Goal: Leave review/rating: Share an evaluation or opinion about a product, service, or content

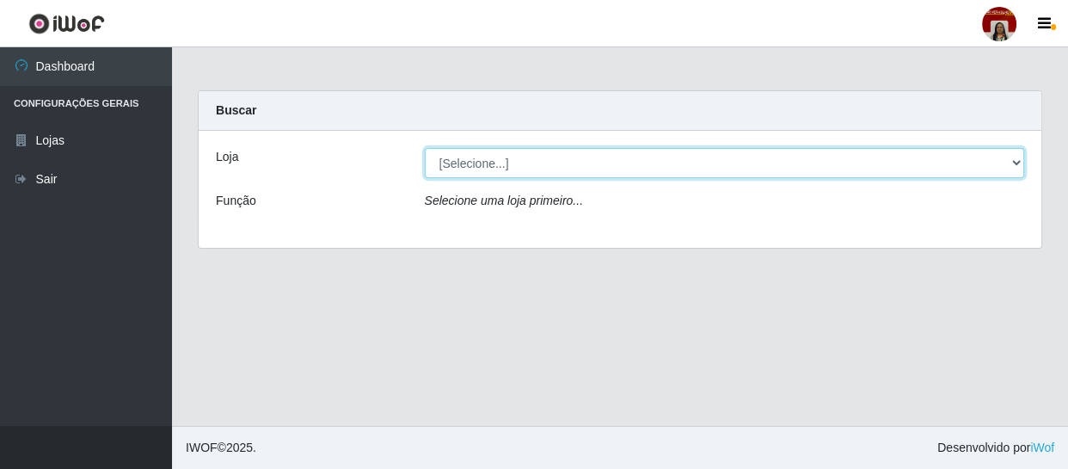
click at [544, 158] on select "[Selecione...] Mar Vermelho - Loja 04" at bounding box center [725, 163] width 600 height 30
select select "251"
click at [425, 148] on select "[Selecione...] Mar Vermelho - Loja 04" at bounding box center [725, 163] width 600 height 30
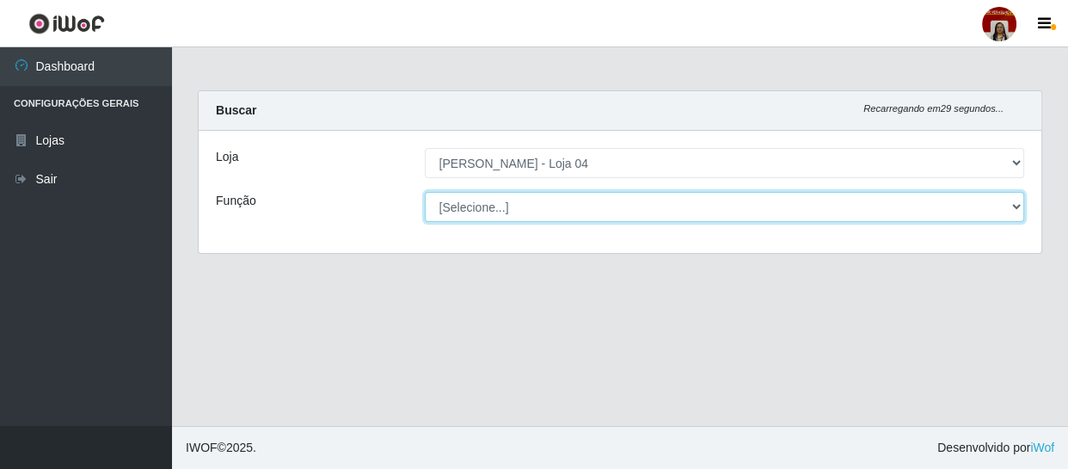
click at [547, 209] on select "[Selecione...] ASG ASG + ASG ++ Auxiliar de Depósito Auxiliar de Depósito + Aux…" at bounding box center [725, 207] width 600 height 30
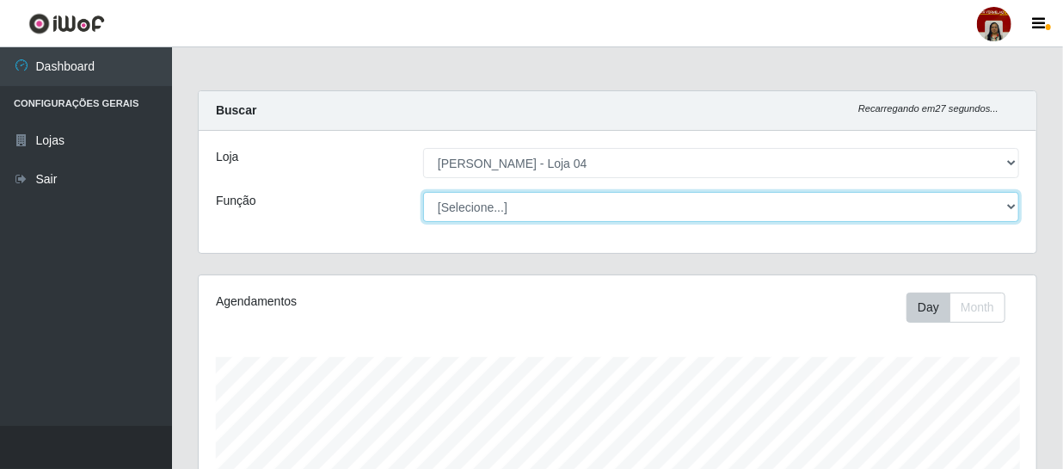
scroll to position [357, 837]
select select "1"
click at [423, 192] on select "[Selecione...] ASG ASG + ASG ++ Auxiliar de Depósito Auxiliar de Depósito + Aux…" at bounding box center [721, 207] width 596 height 30
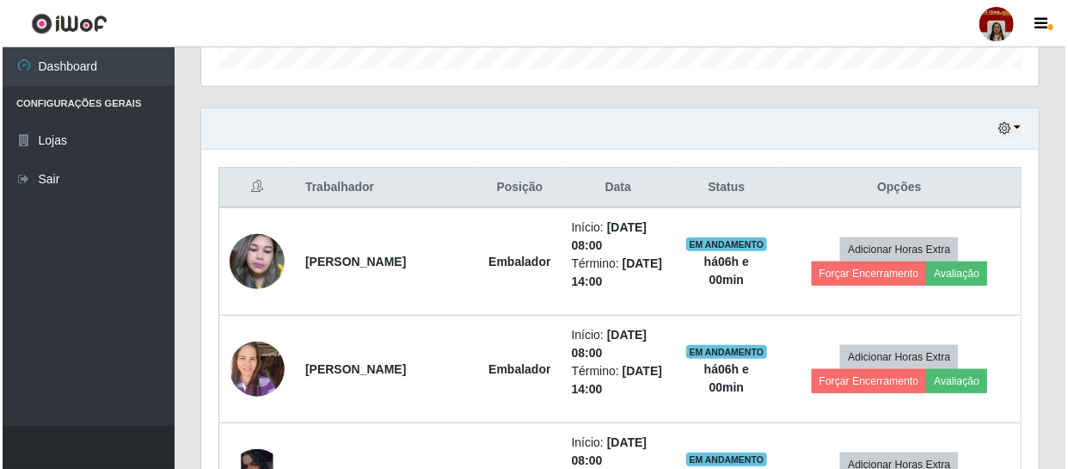
scroll to position [547, 0]
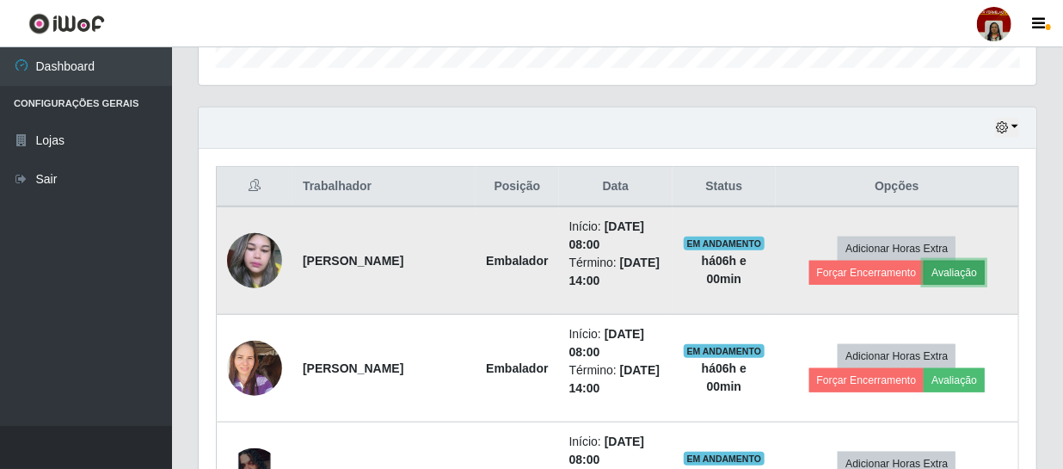
click at [948, 271] on button "Avaliação" at bounding box center [953, 273] width 61 height 24
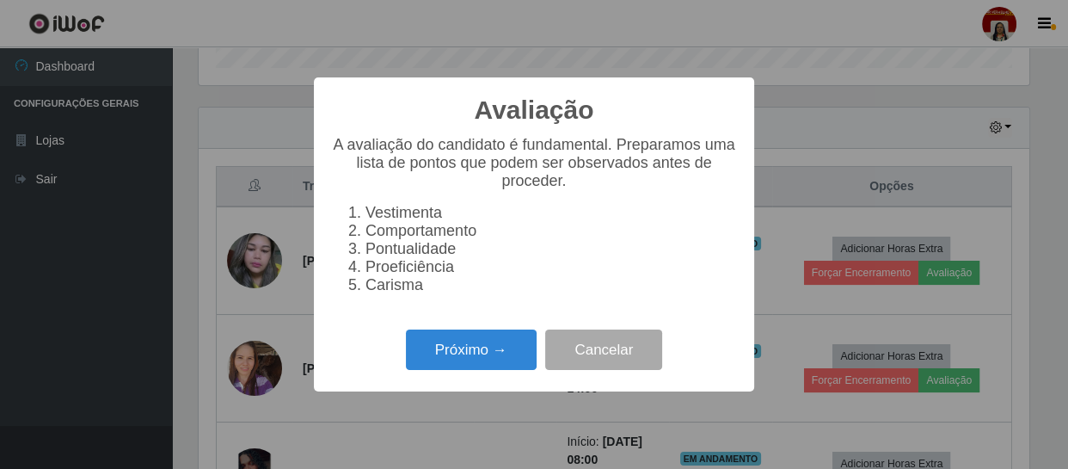
scroll to position [357, 830]
click at [511, 369] on button "Próximo →" at bounding box center [471, 349] width 131 height 40
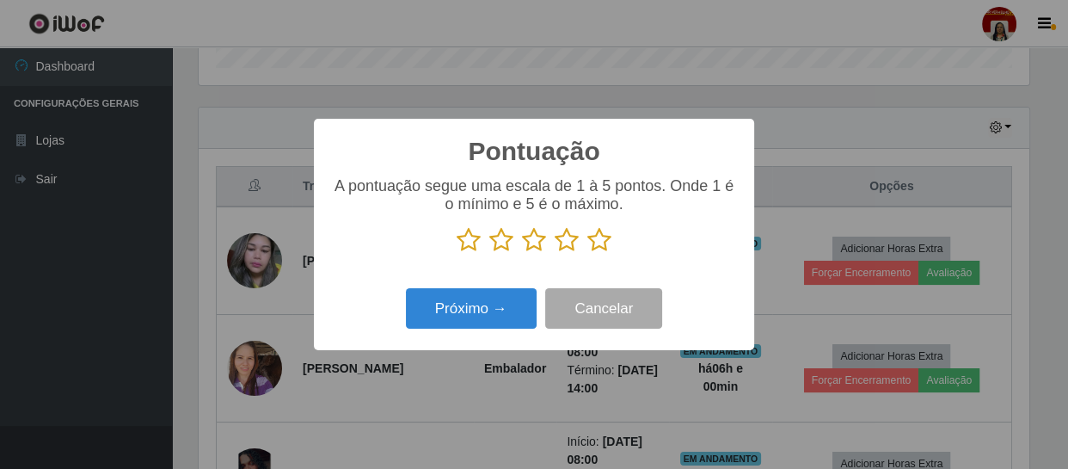
click at [598, 239] on icon at bounding box center [599, 240] width 24 height 26
click at [587, 253] on input "radio" at bounding box center [587, 253] width 0 height 0
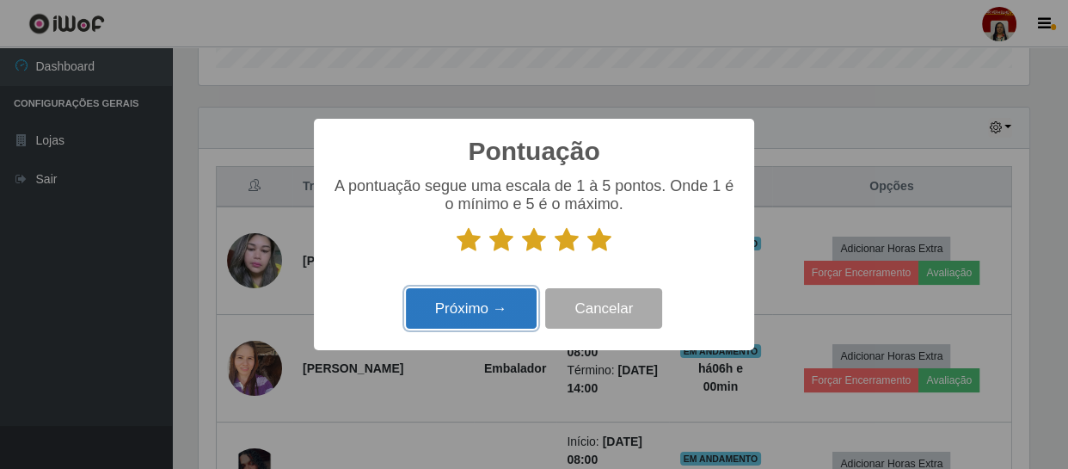
click at [518, 313] on button "Próximo →" at bounding box center [471, 308] width 131 height 40
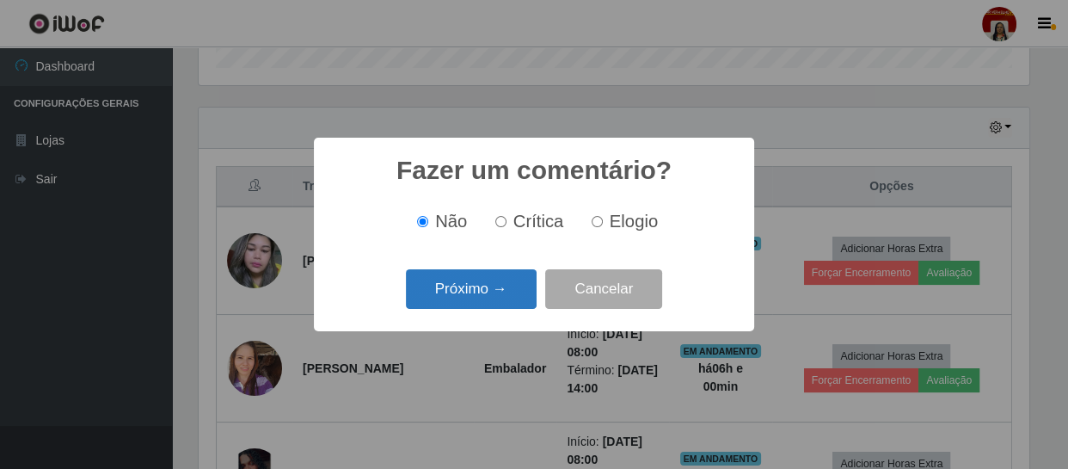
click at [502, 291] on button "Próximo →" at bounding box center [471, 289] width 131 height 40
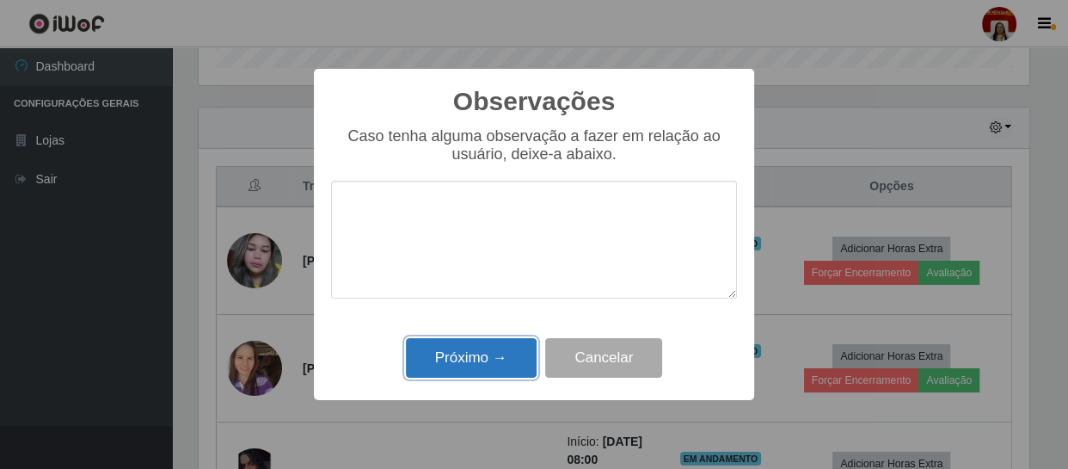
click at [506, 359] on button "Próximo →" at bounding box center [471, 358] width 131 height 40
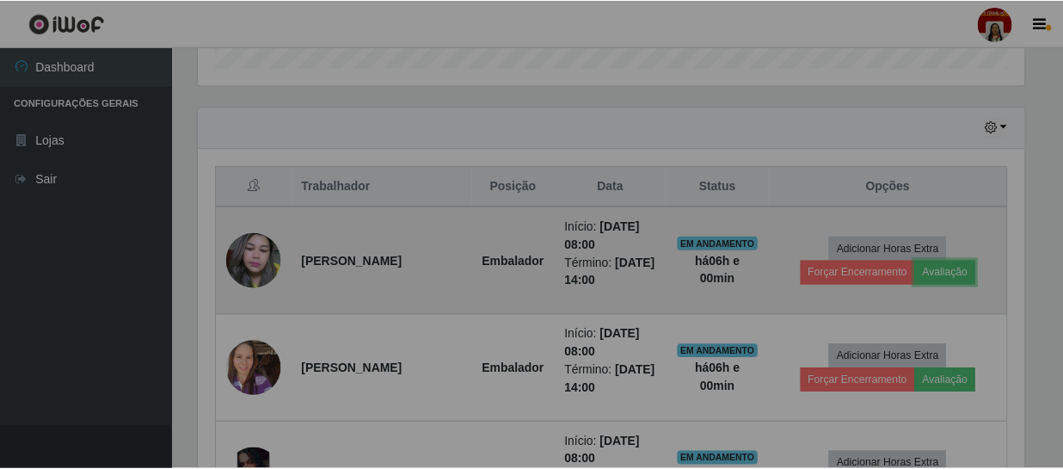
scroll to position [357, 837]
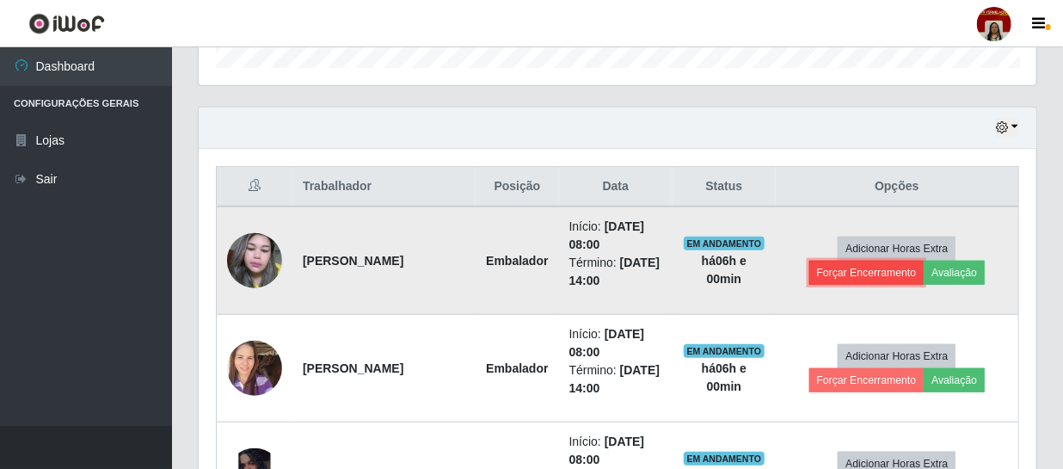
click at [856, 269] on button "Forçar Encerramento" at bounding box center [866, 273] width 115 height 24
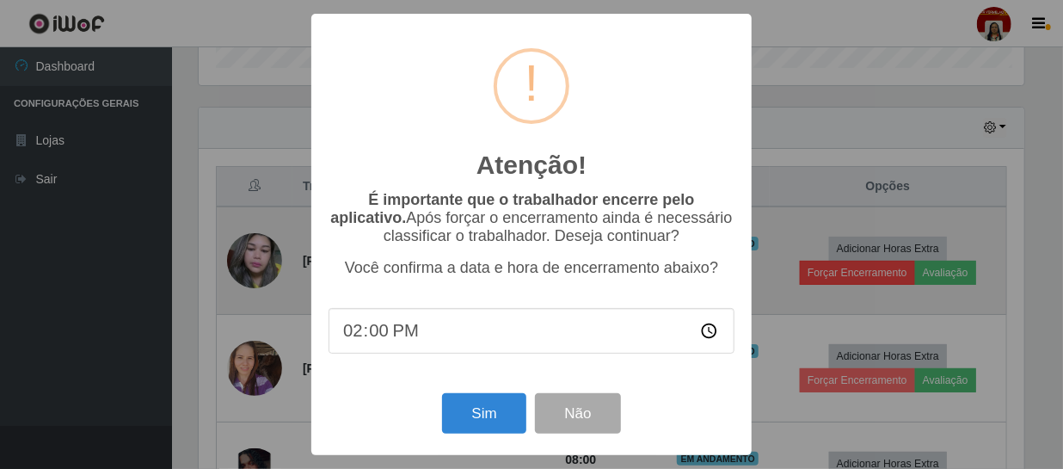
scroll to position [357, 830]
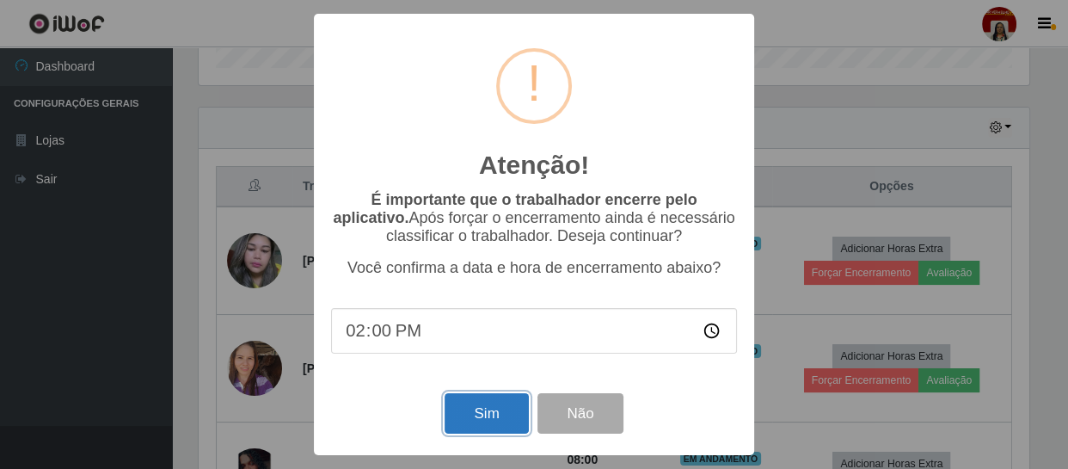
click at [477, 418] on button "Sim" at bounding box center [486, 413] width 83 height 40
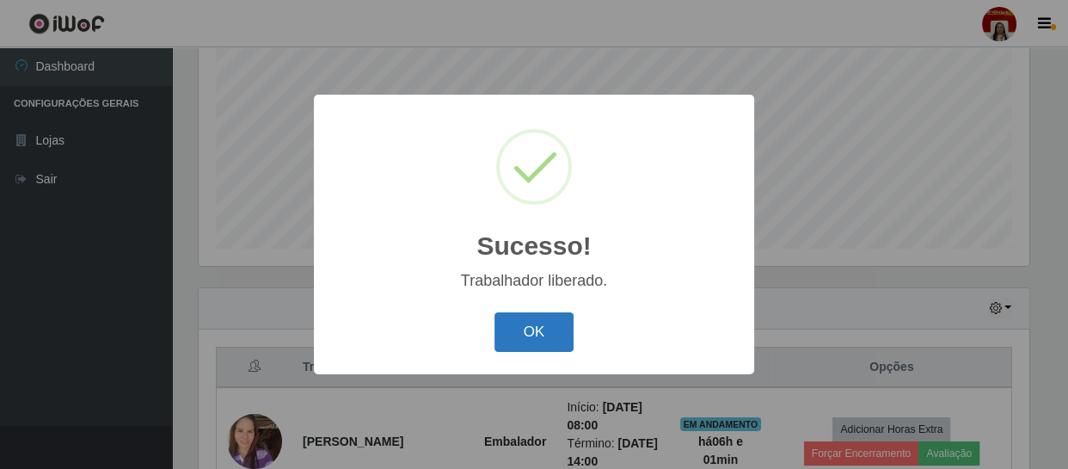
click at [543, 334] on button "OK" at bounding box center [534, 332] width 80 height 40
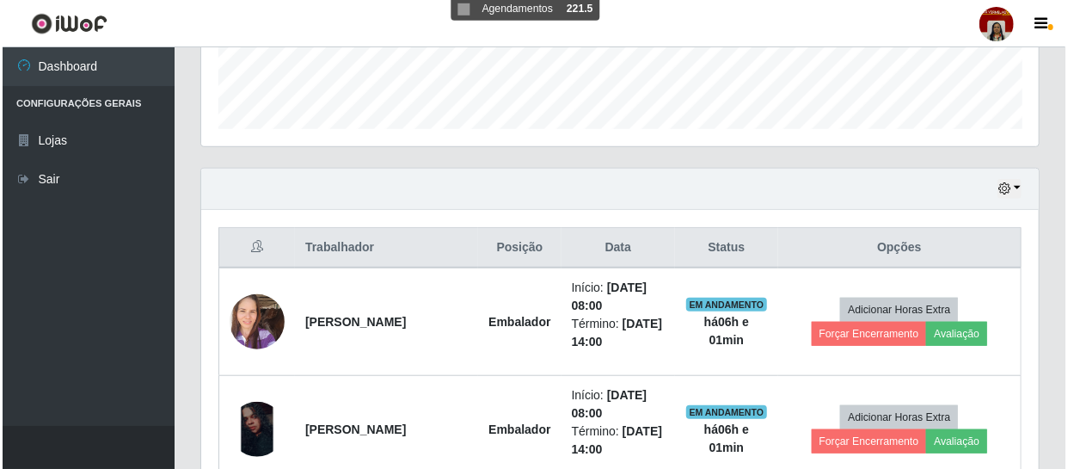
scroll to position [601, 0]
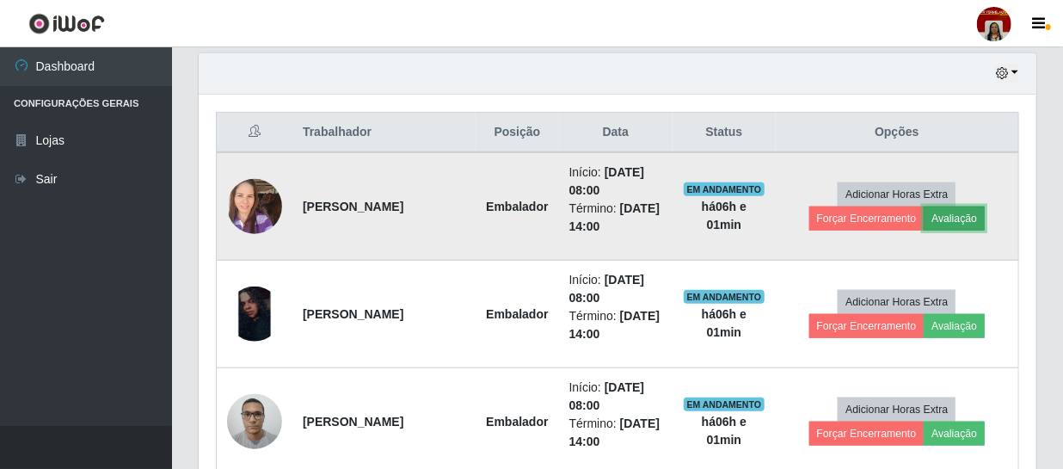
click at [954, 217] on button "Avaliação" at bounding box center [953, 218] width 61 height 24
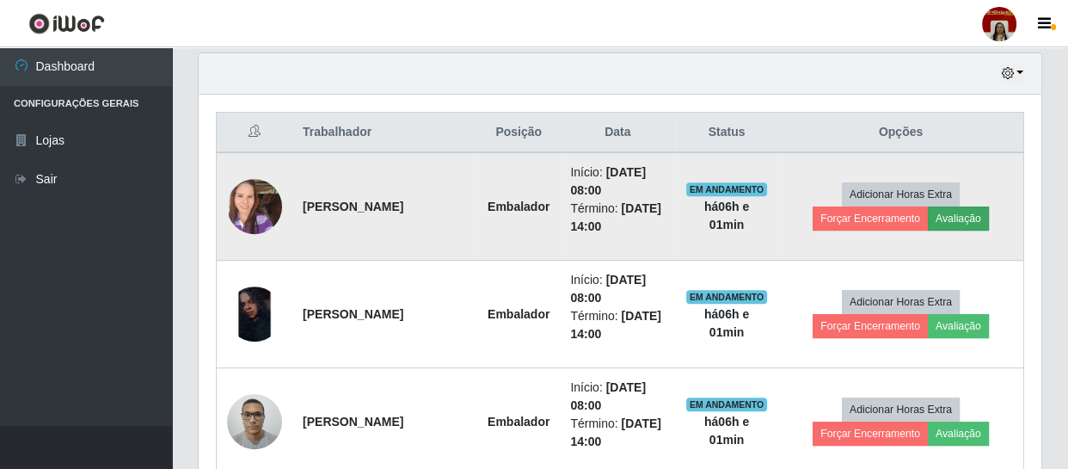
scroll to position [357, 830]
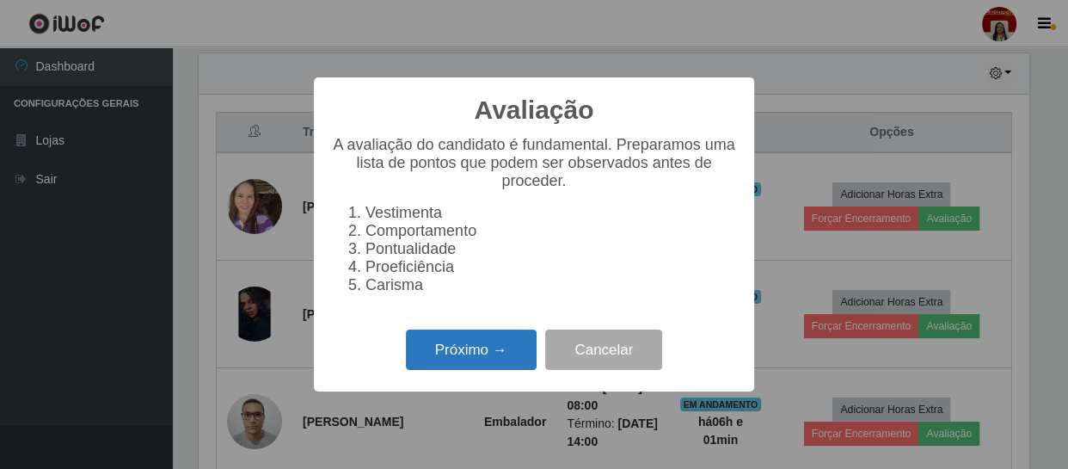
click at [475, 349] on button "Próximo →" at bounding box center [471, 349] width 131 height 40
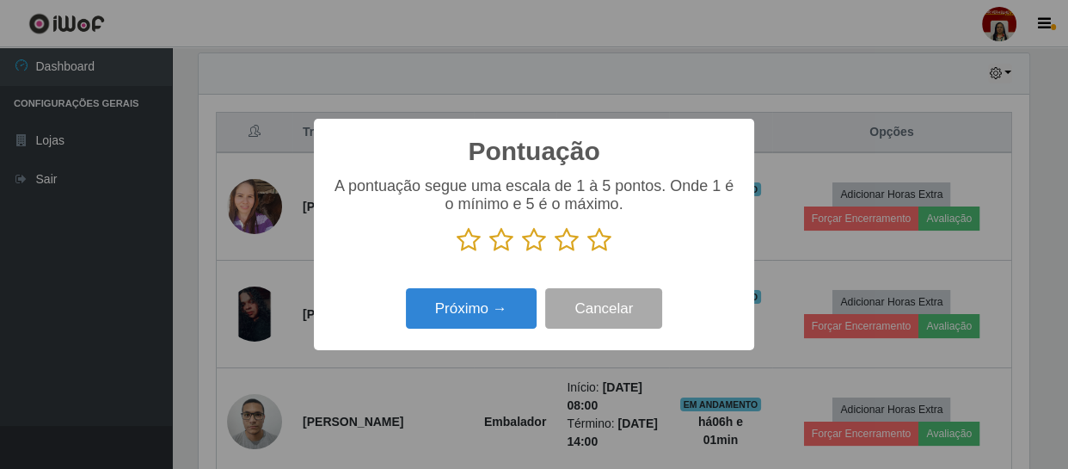
click at [601, 241] on icon at bounding box center [599, 240] width 24 height 26
click at [587, 253] on input "radio" at bounding box center [587, 253] width 0 height 0
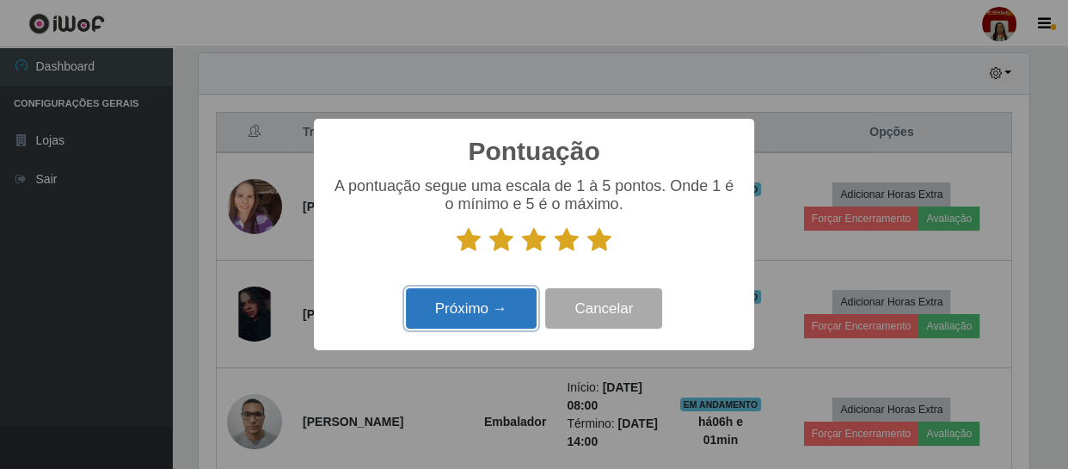
click at [512, 310] on button "Próximo →" at bounding box center [471, 308] width 131 height 40
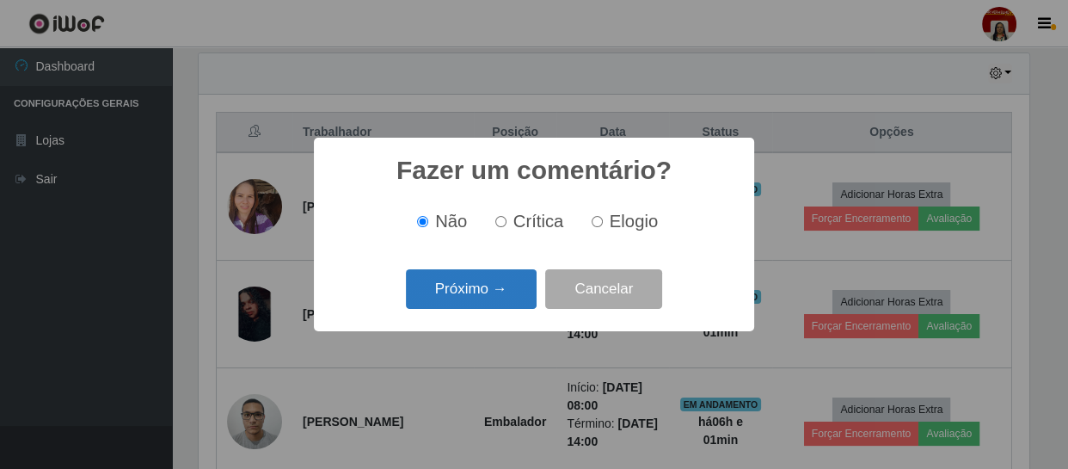
click at [454, 289] on button "Próximo →" at bounding box center [471, 289] width 131 height 40
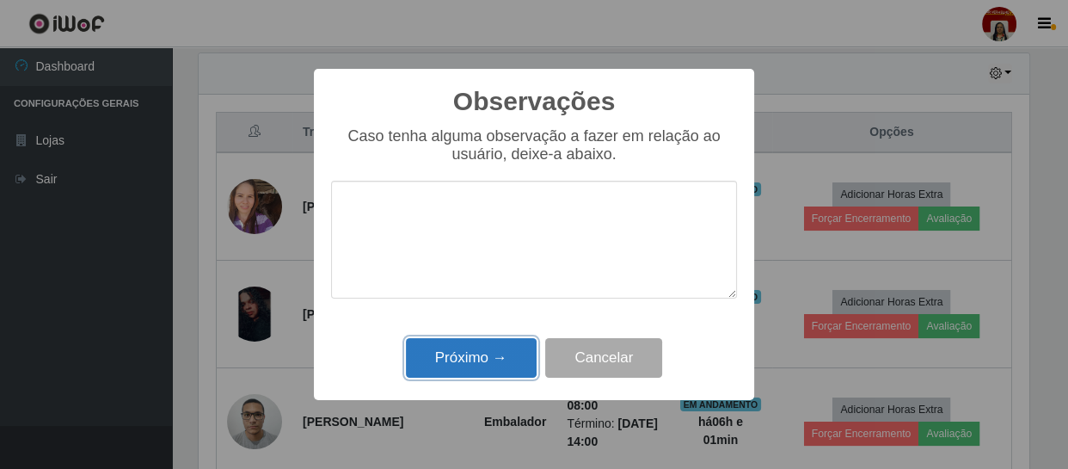
click at [471, 365] on button "Próximo →" at bounding box center [471, 358] width 131 height 40
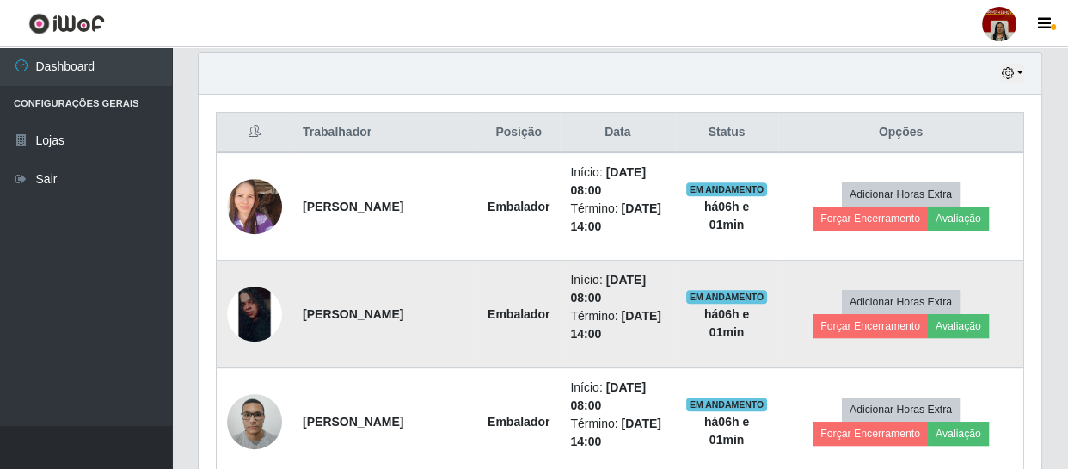
scroll to position [357, 837]
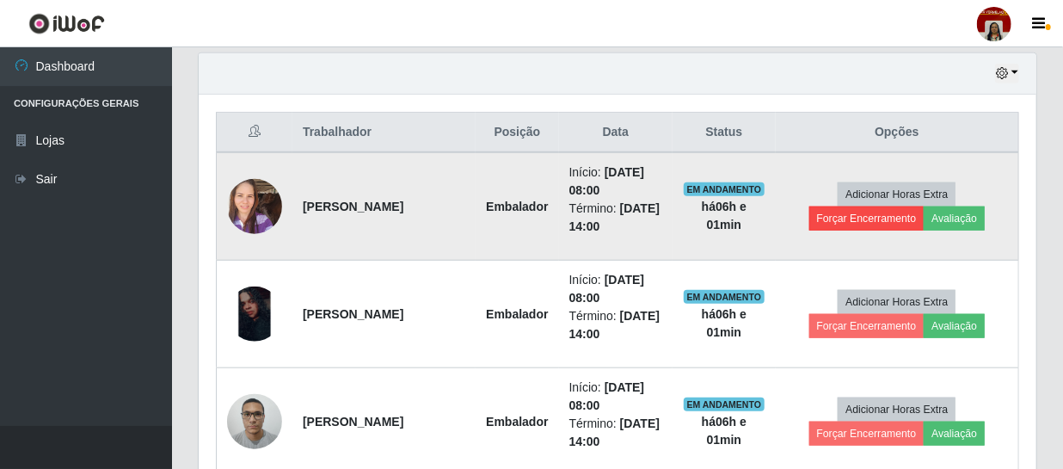
click at [844, 211] on td "Adicionar Horas Extra Forçar Encerramento Avaliação" at bounding box center [897, 206] width 243 height 108
click at [850, 224] on button "Forçar Encerramento" at bounding box center [896, 218] width 115 height 24
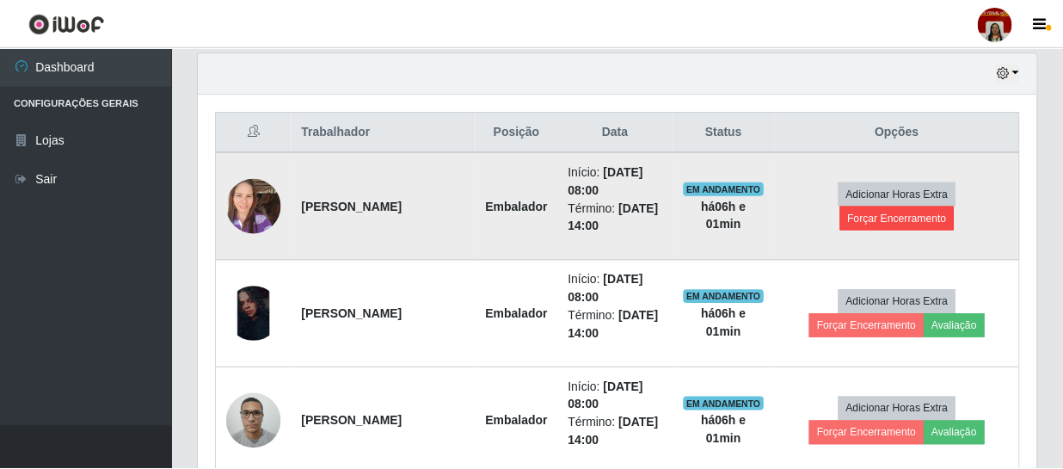
scroll to position [357, 830]
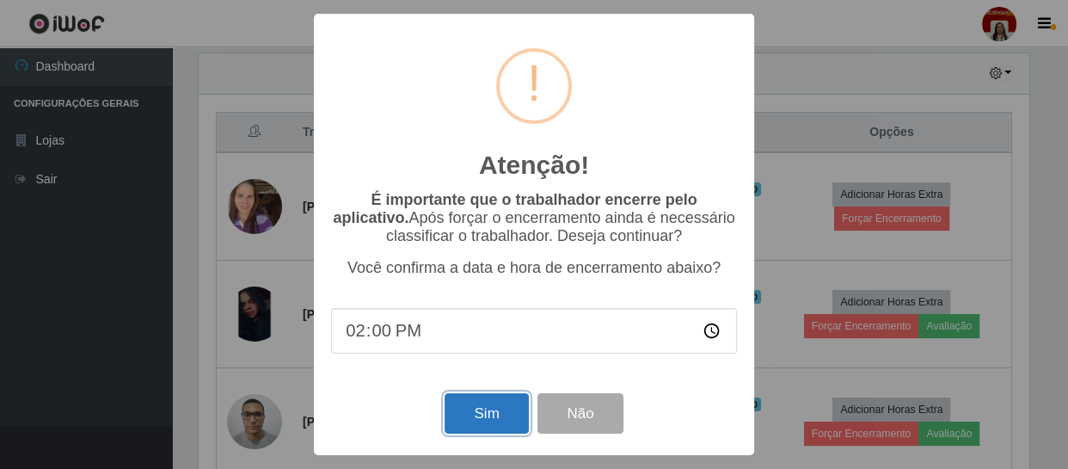
click at [491, 426] on button "Sim" at bounding box center [486, 413] width 83 height 40
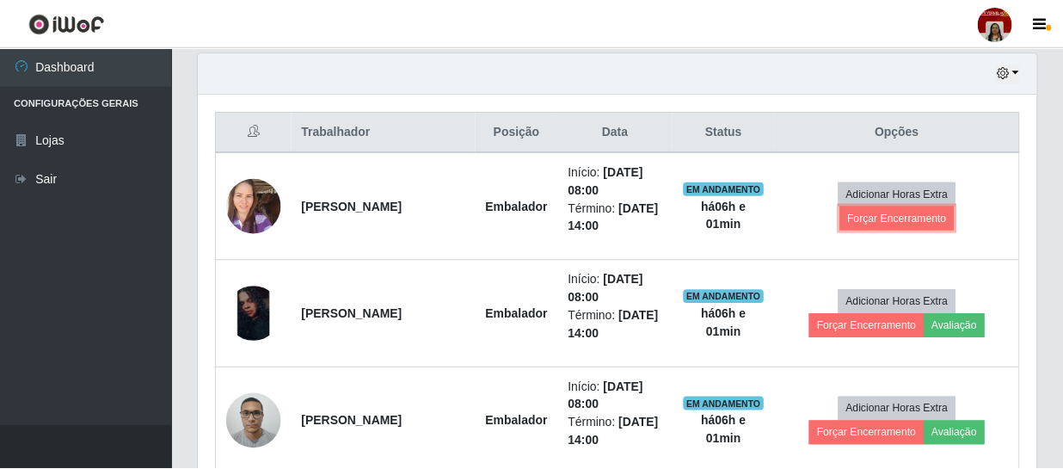
scroll to position [0, 0]
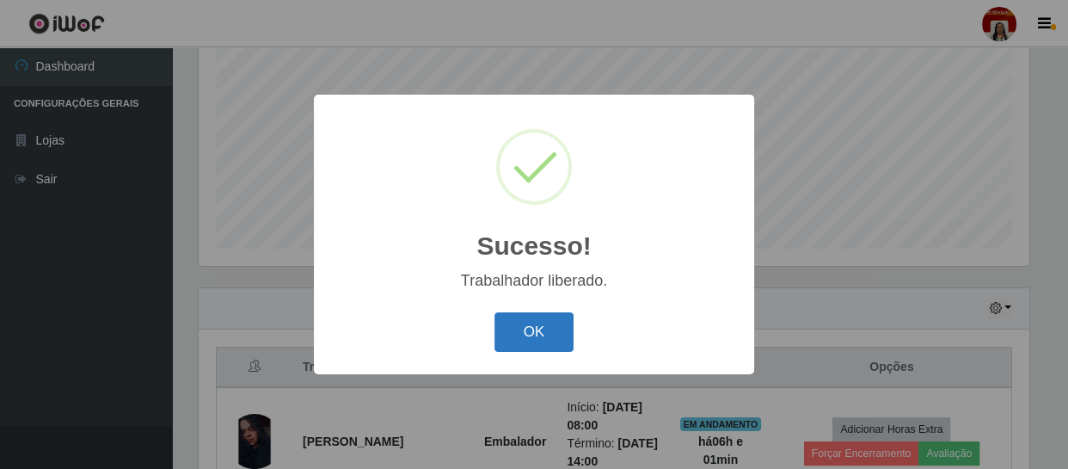
click at [566, 327] on button "OK" at bounding box center [534, 332] width 80 height 40
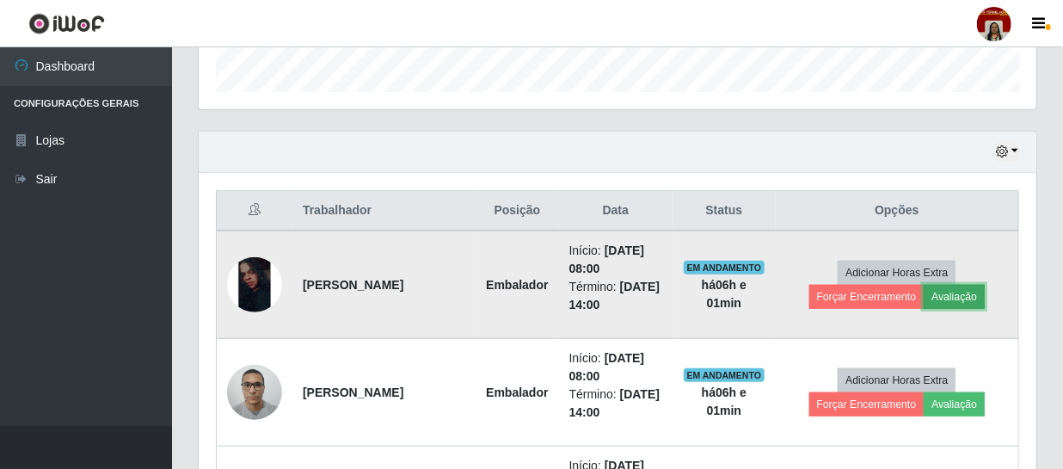
click at [963, 292] on button "Avaliação" at bounding box center [953, 297] width 61 height 24
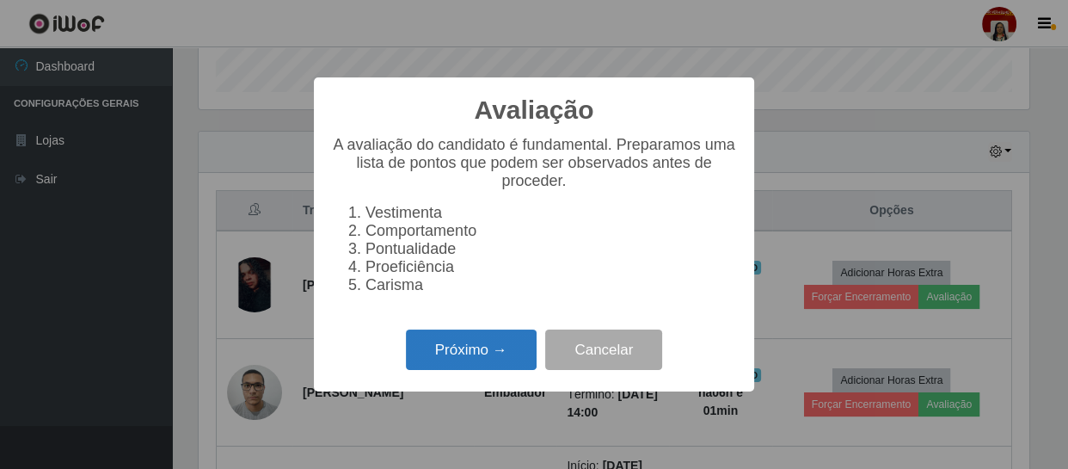
click at [479, 361] on button "Próximo →" at bounding box center [471, 349] width 131 height 40
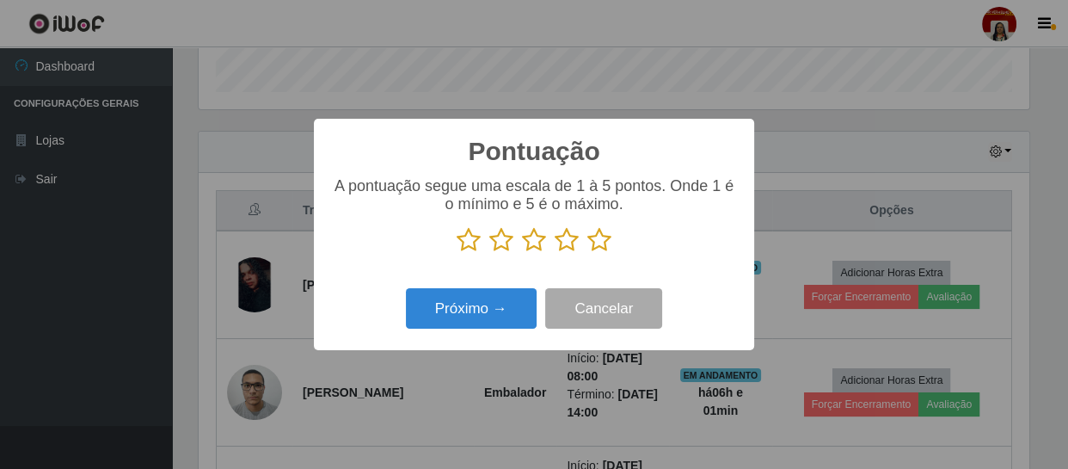
click at [599, 245] on icon at bounding box center [599, 240] width 24 height 26
click at [587, 253] on input "radio" at bounding box center [587, 253] width 0 height 0
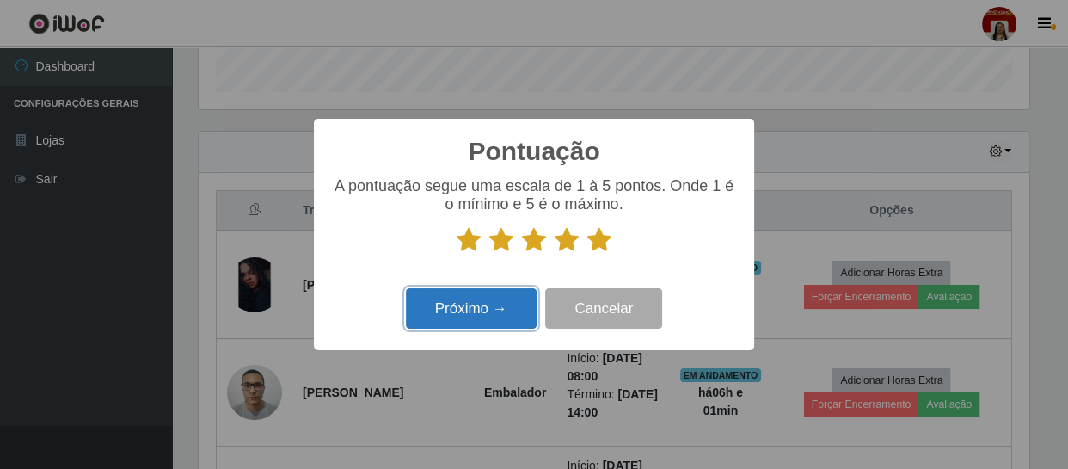
click at [506, 304] on button "Próximo →" at bounding box center [471, 308] width 131 height 40
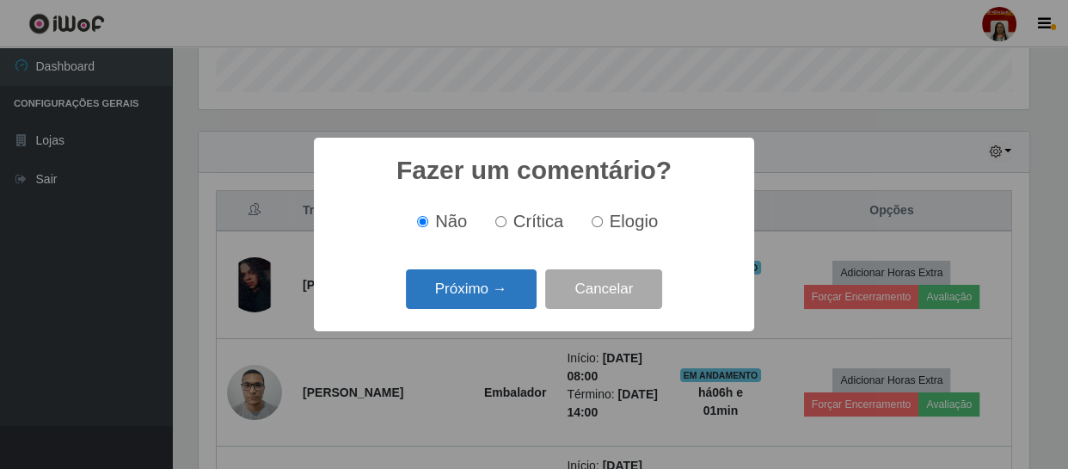
click at [498, 292] on button "Próximo →" at bounding box center [471, 289] width 131 height 40
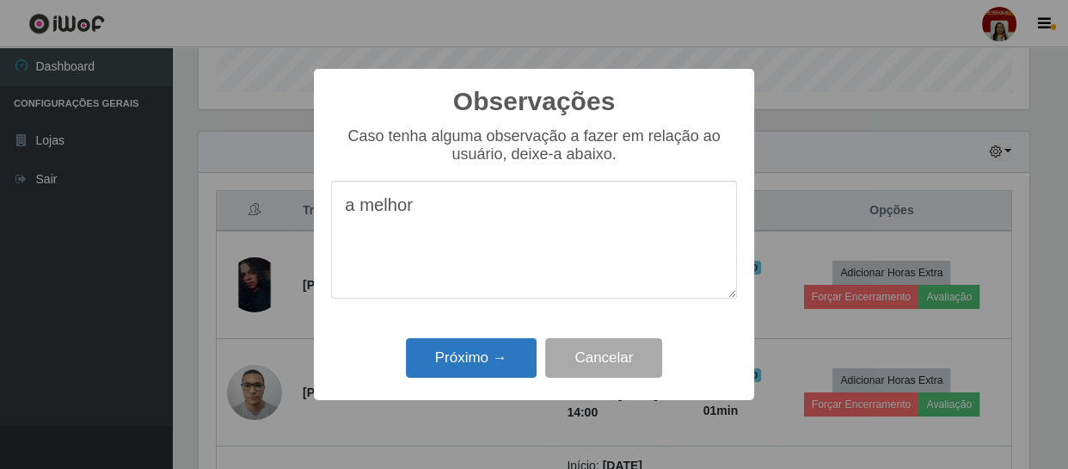
type textarea "a melhor"
click at [484, 365] on button "Próximo →" at bounding box center [471, 358] width 131 height 40
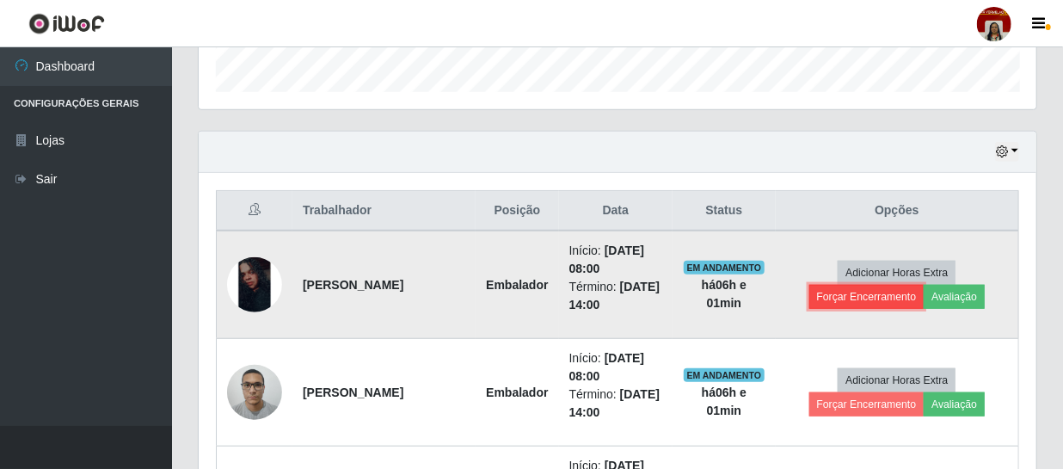
click at [843, 293] on button "Forçar Encerramento" at bounding box center [866, 297] width 115 height 24
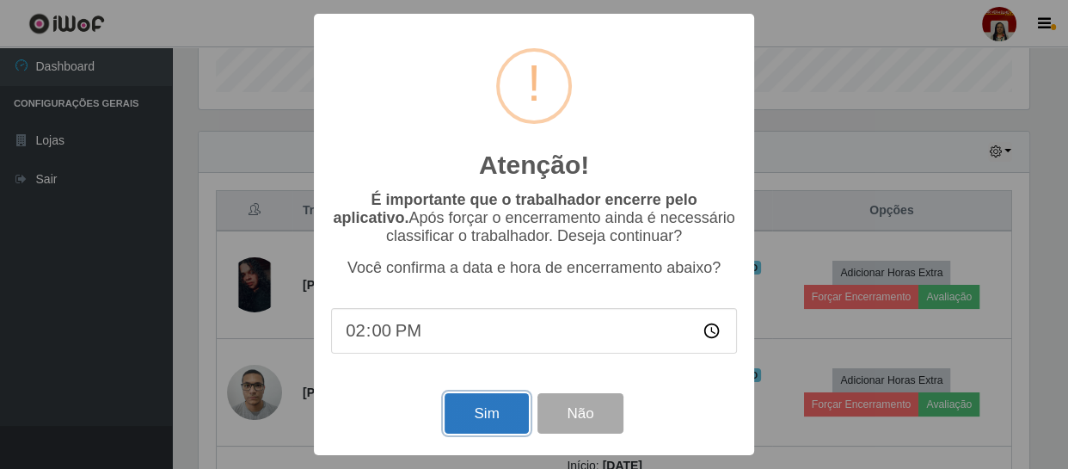
click at [506, 411] on button "Sim" at bounding box center [486, 413] width 83 height 40
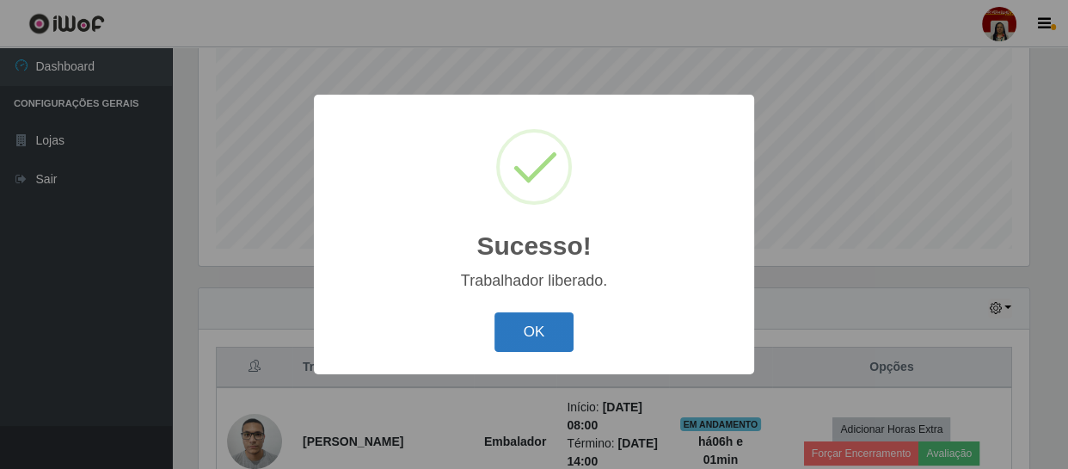
click at [530, 334] on button "OK" at bounding box center [534, 332] width 80 height 40
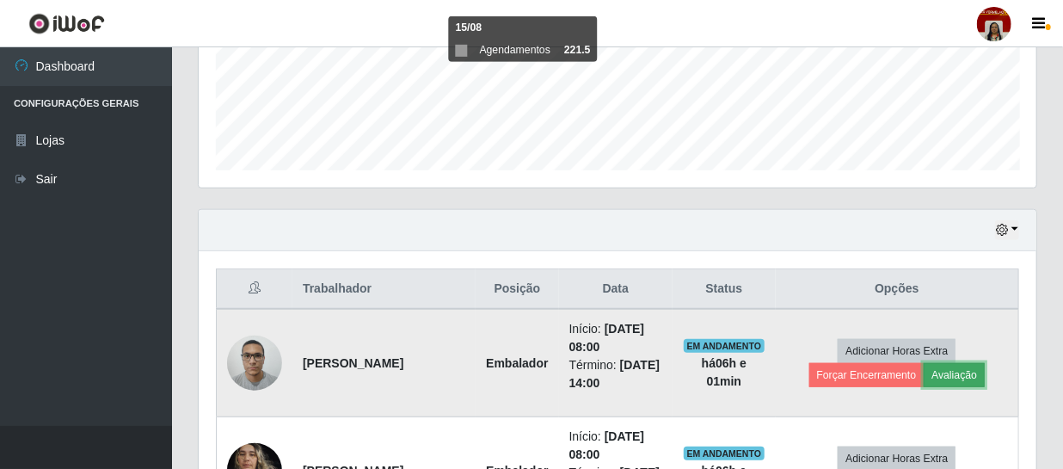
click at [958, 371] on button "Avaliação" at bounding box center [953, 375] width 61 height 24
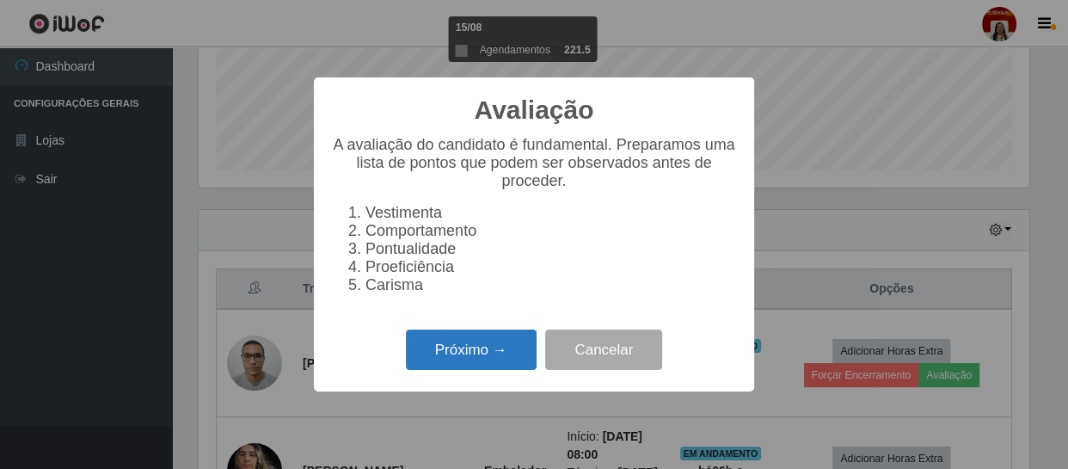
click at [512, 353] on button "Próximo →" at bounding box center [471, 349] width 131 height 40
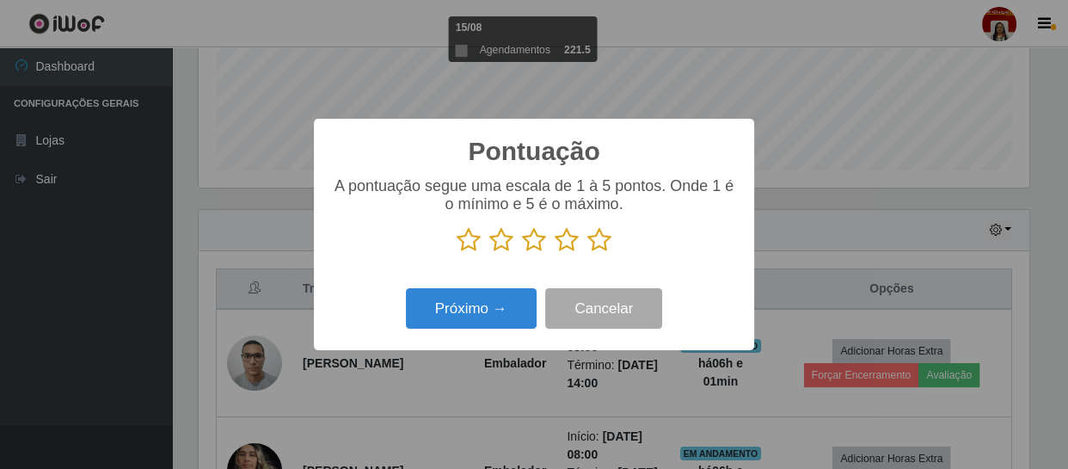
click at [598, 250] on icon at bounding box center [599, 240] width 24 height 26
click at [587, 253] on input "radio" at bounding box center [587, 253] width 0 height 0
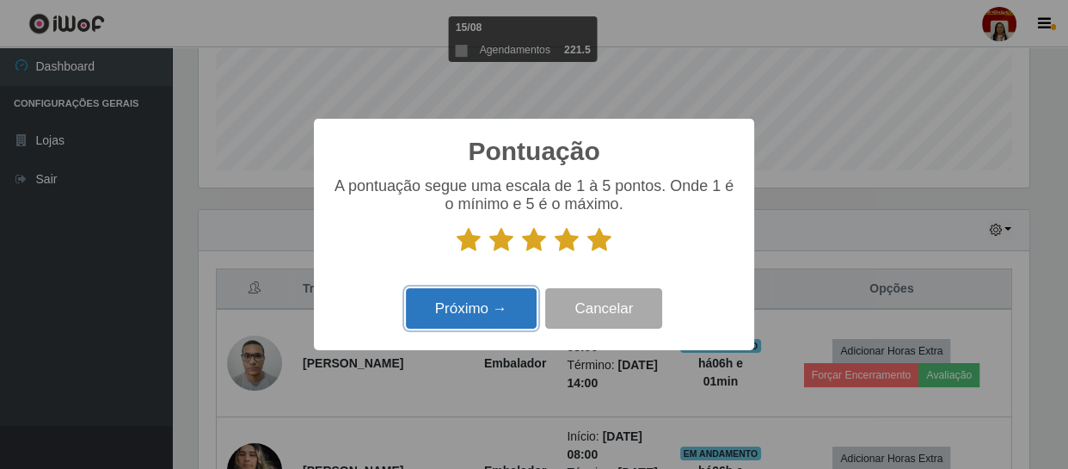
click at [516, 303] on button "Próximo →" at bounding box center [471, 308] width 131 height 40
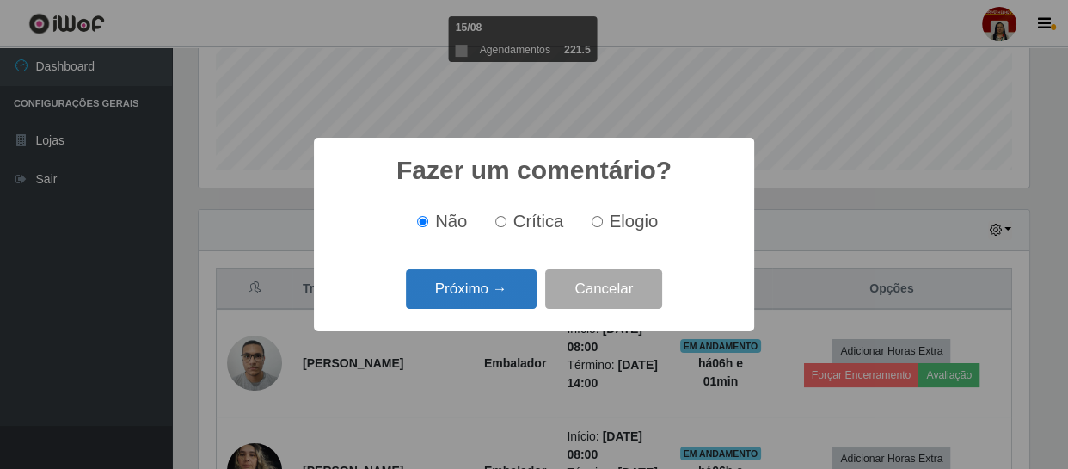
click at [492, 301] on button "Próximo →" at bounding box center [471, 289] width 131 height 40
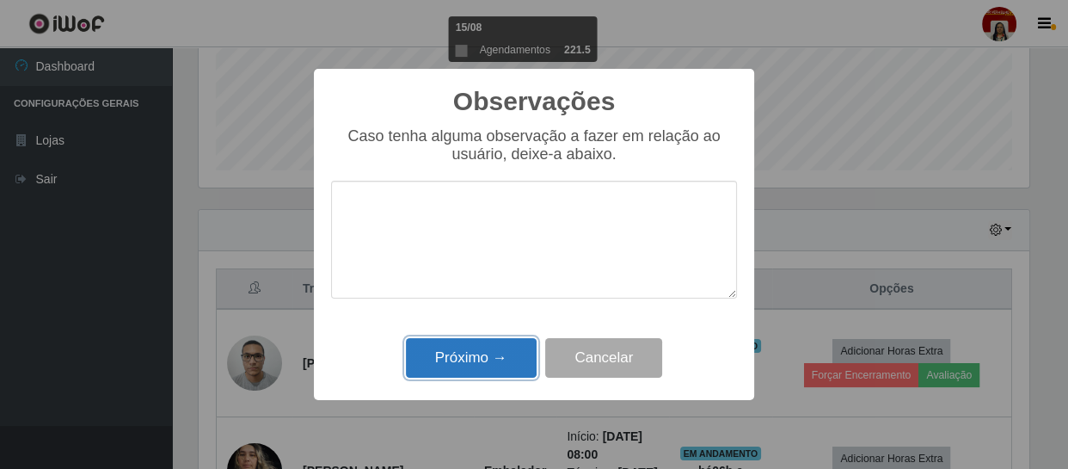
click at [451, 374] on button "Próximo →" at bounding box center [471, 358] width 131 height 40
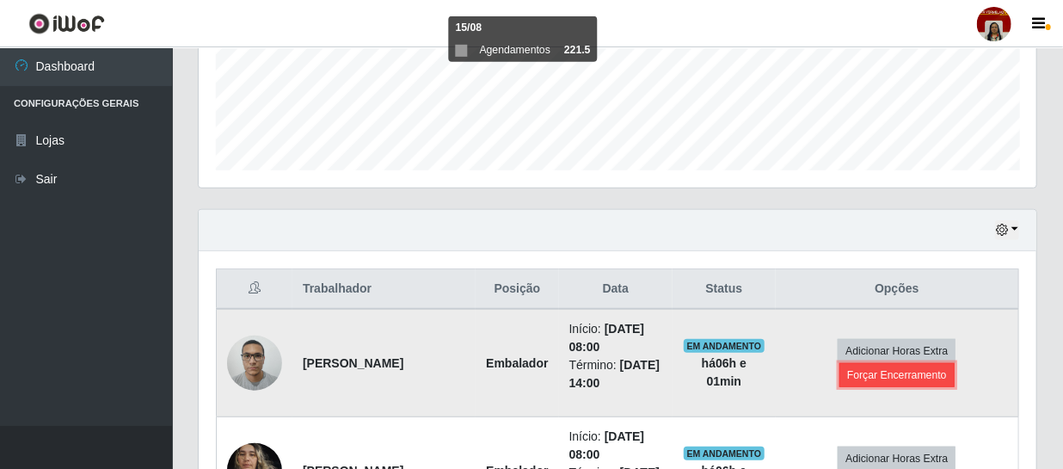
click at [914, 372] on button "Forçar Encerramento" at bounding box center [896, 375] width 115 height 24
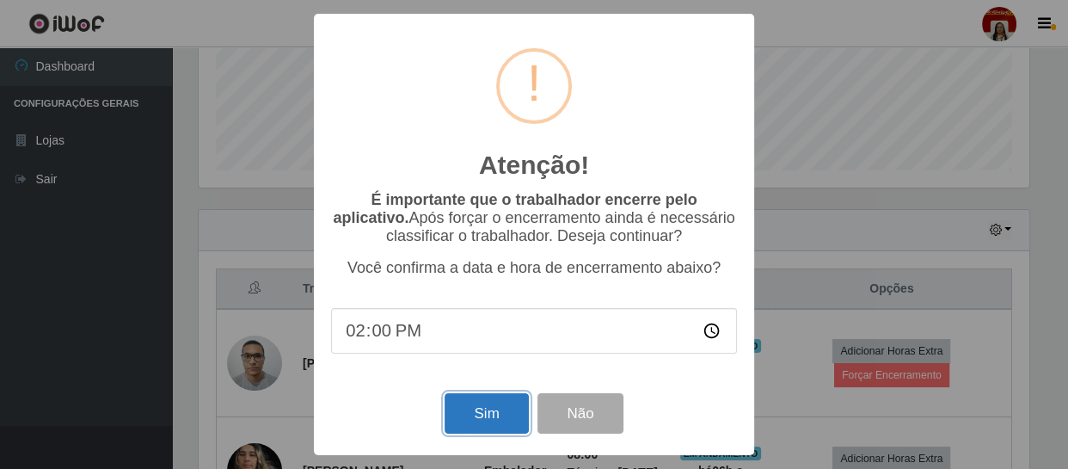
click at [486, 411] on button "Sim" at bounding box center [486, 413] width 83 height 40
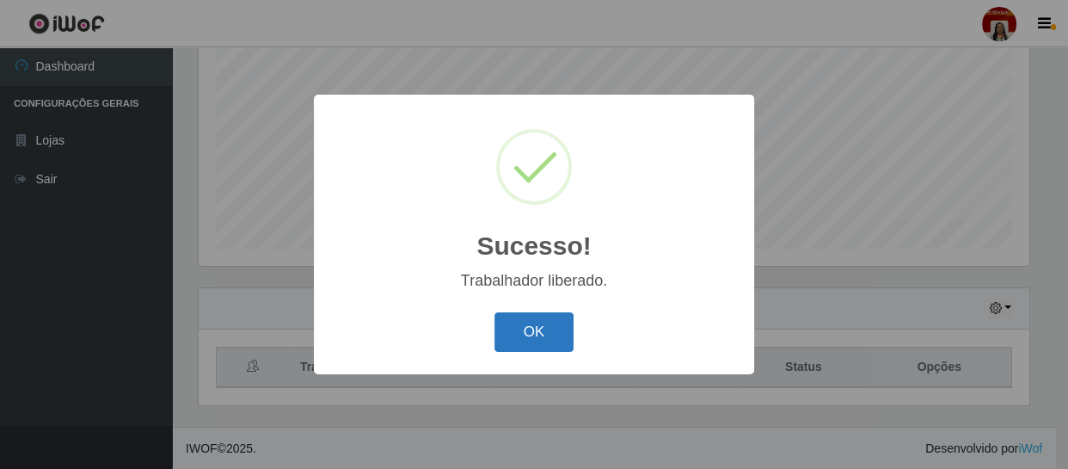
click at [512, 347] on button "OK" at bounding box center [534, 332] width 80 height 40
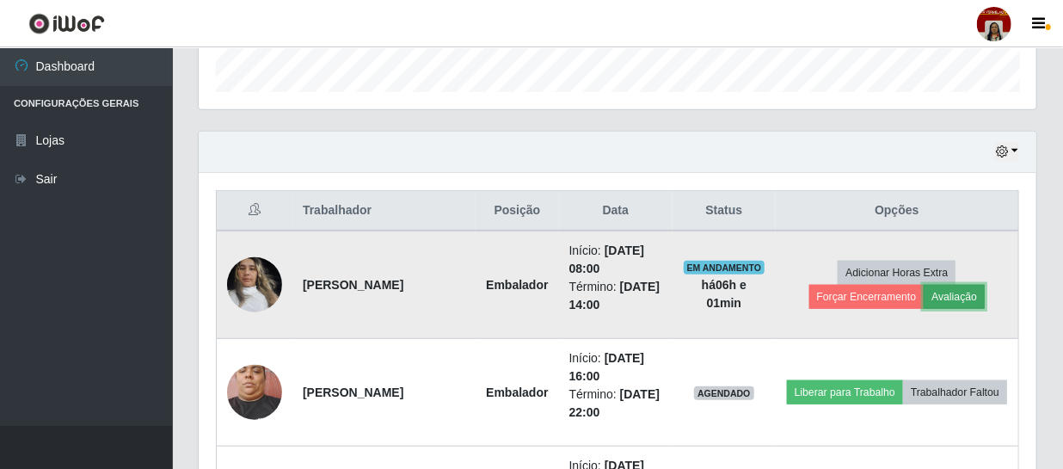
click at [965, 300] on button "Avaliação" at bounding box center [953, 297] width 61 height 24
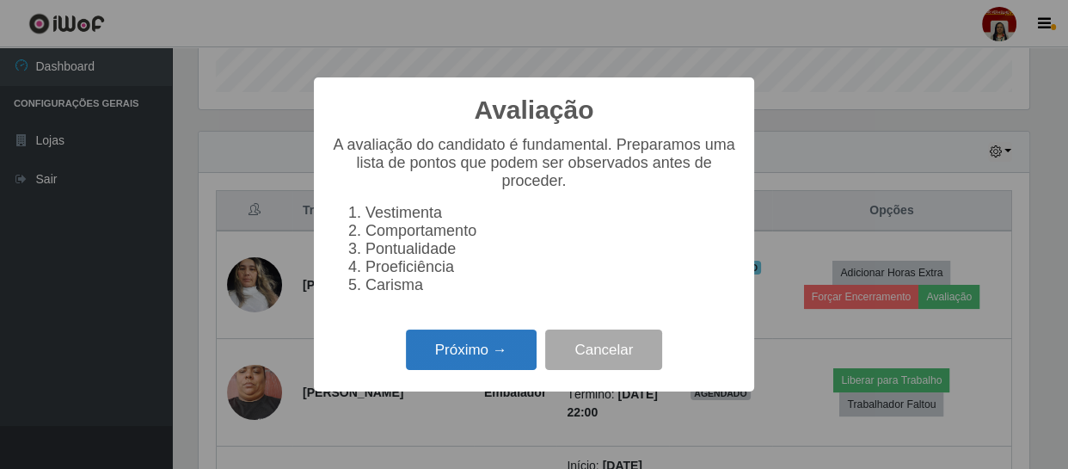
click at [414, 361] on button "Próximo →" at bounding box center [471, 349] width 131 height 40
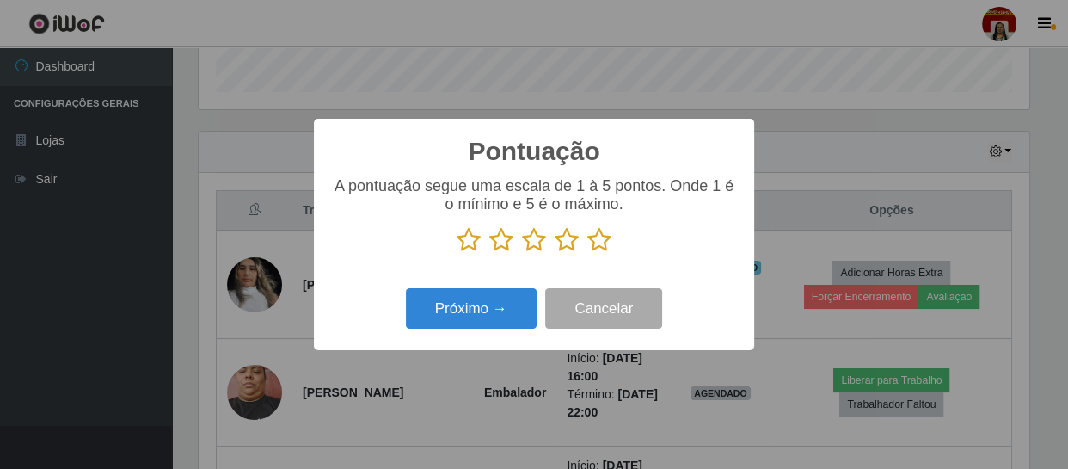
drag, startPoint x: 599, startPoint y: 237, endPoint x: 584, endPoint y: 248, distance: 18.6
click at [598, 237] on icon at bounding box center [599, 240] width 24 height 26
click at [587, 253] on input "radio" at bounding box center [587, 253] width 0 height 0
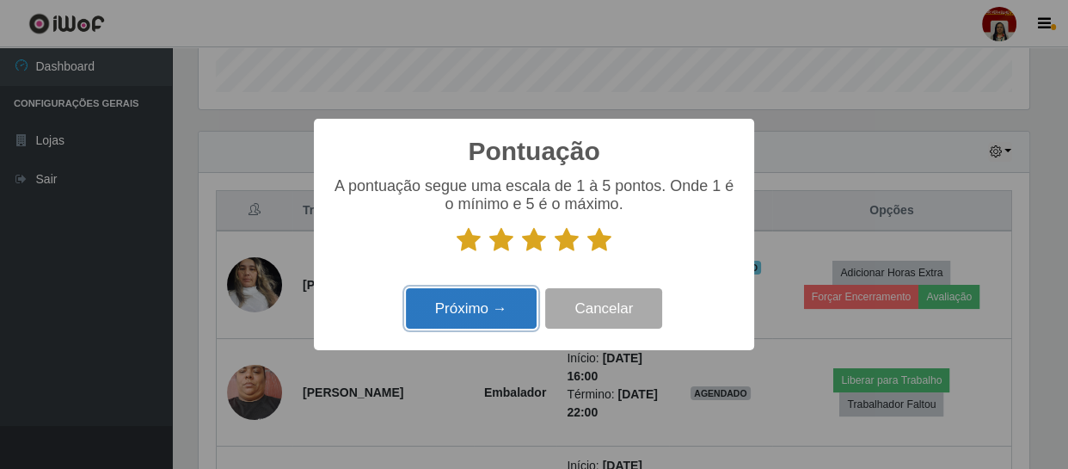
click at [511, 310] on button "Próximo →" at bounding box center [471, 308] width 131 height 40
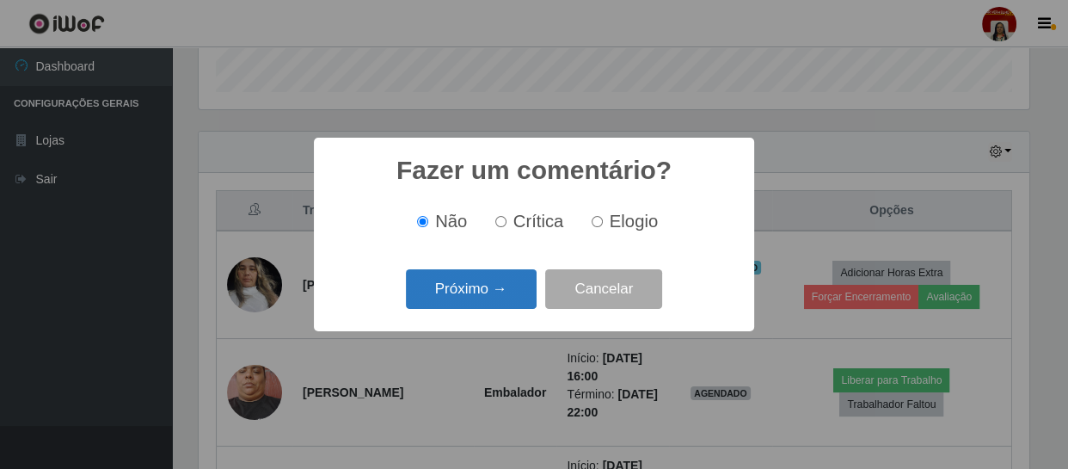
click at [507, 289] on button "Próximo →" at bounding box center [471, 289] width 131 height 40
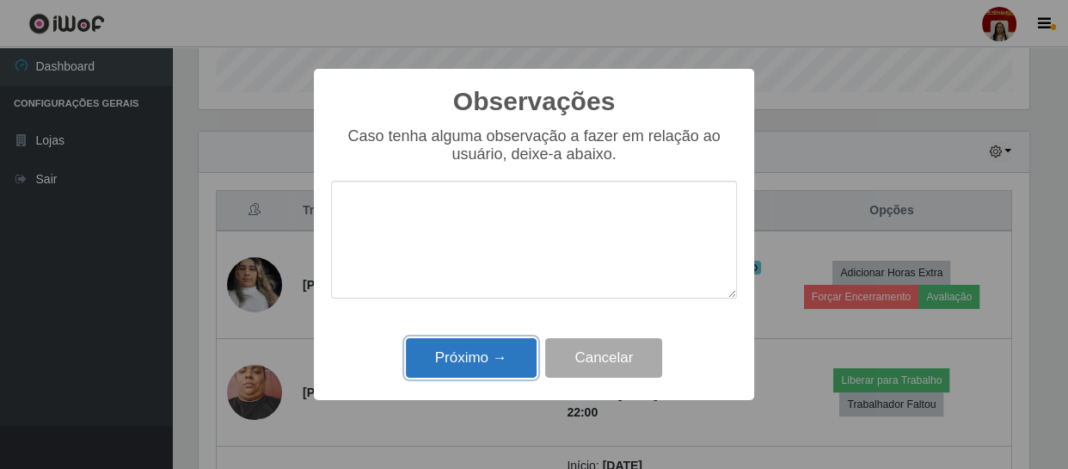
click at [483, 357] on button "Próximo →" at bounding box center [471, 358] width 131 height 40
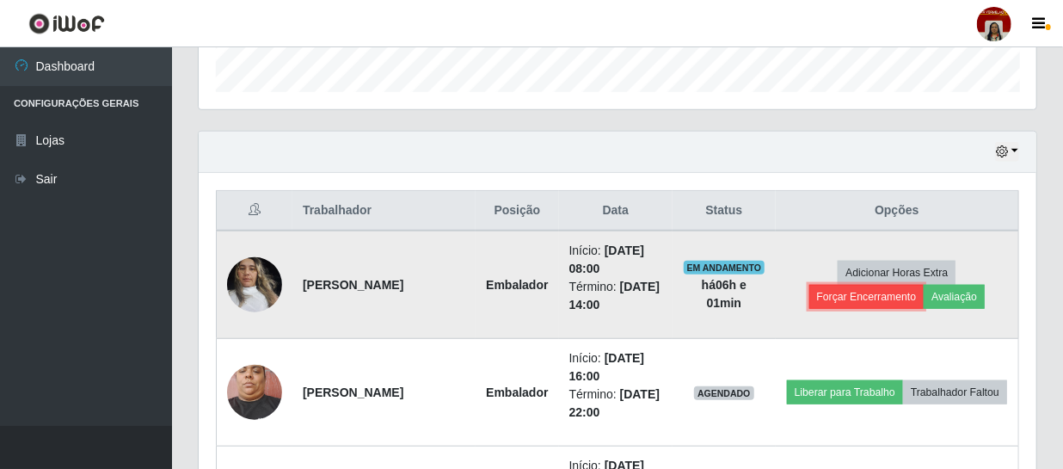
click at [856, 298] on button "Forçar Encerramento" at bounding box center [866, 297] width 115 height 24
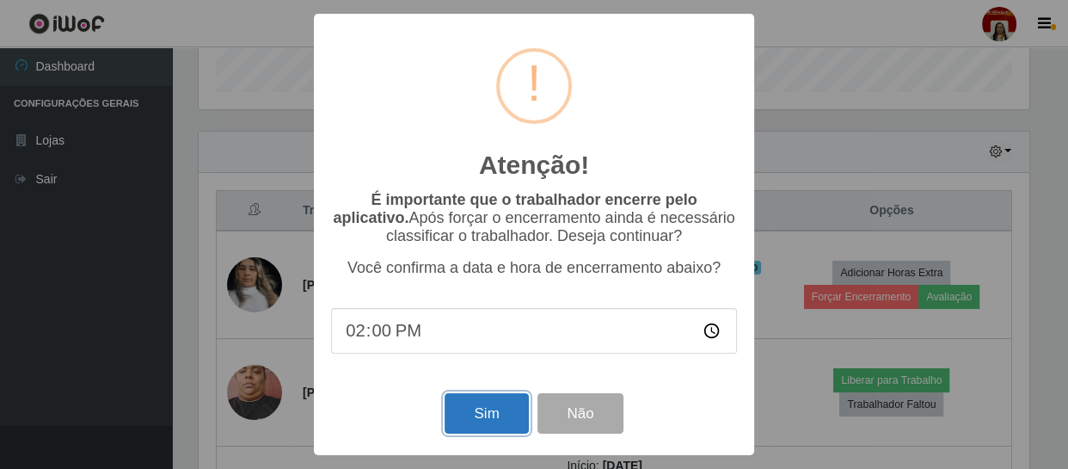
click at [501, 415] on button "Sim" at bounding box center [486, 413] width 83 height 40
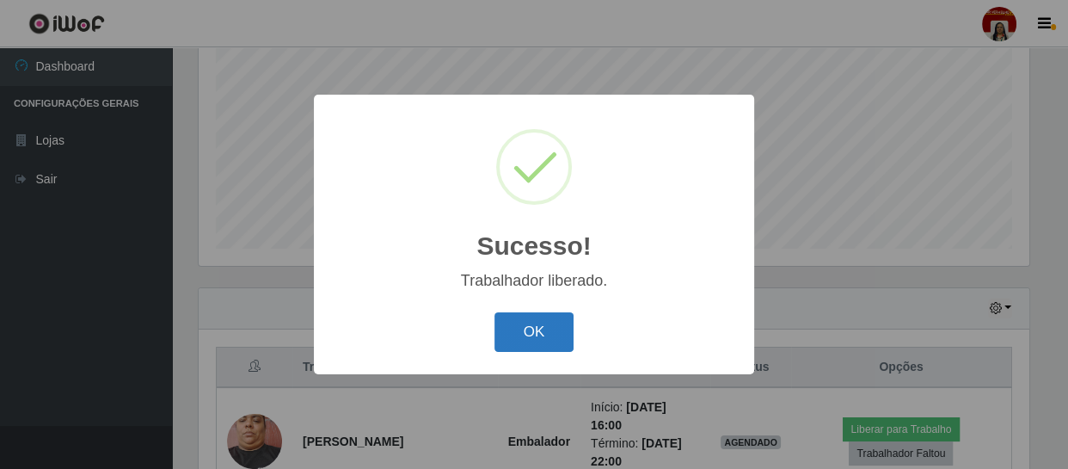
click at [549, 336] on button "OK" at bounding box center [534, 332] width 80 height 40
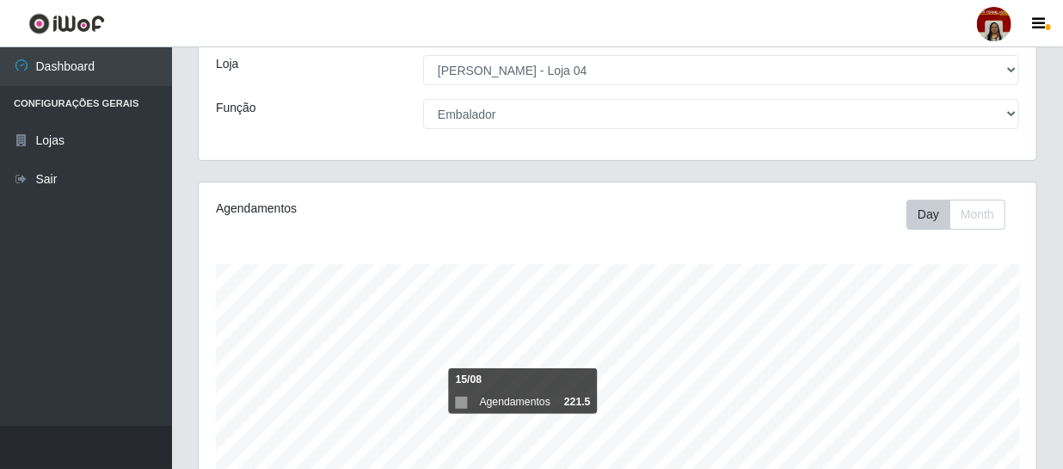
scroll to position [77, 0]
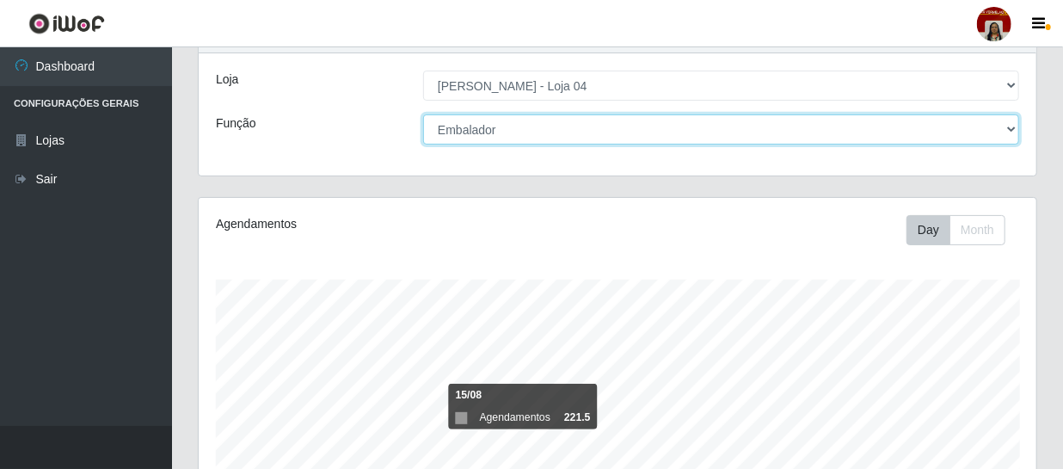
click at [709, 123] on select "[Selecione...] ASG ASG + ASG ++ Auxiliar de Depósito Auxiliar de Depósito + Aux…" at bounding box center [721, 129] width 596 height 30
select select "22"
click at [423, 114] on select "[Selecione...] ASG ASG + ASG ++ Auxiliar de Depósito Auxiliar de Depósito + Aux…" at bounding box center [721, 129] width 596 height 30
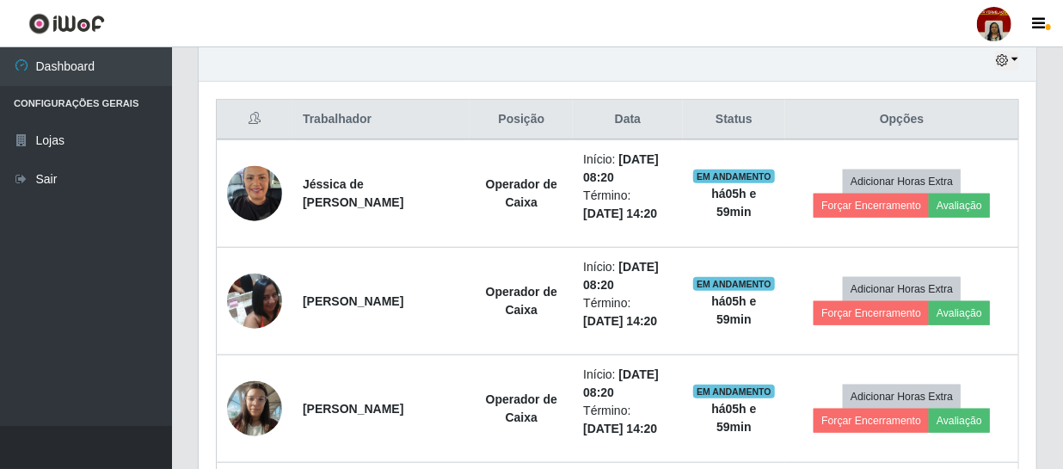
scroll to position [679, 0]
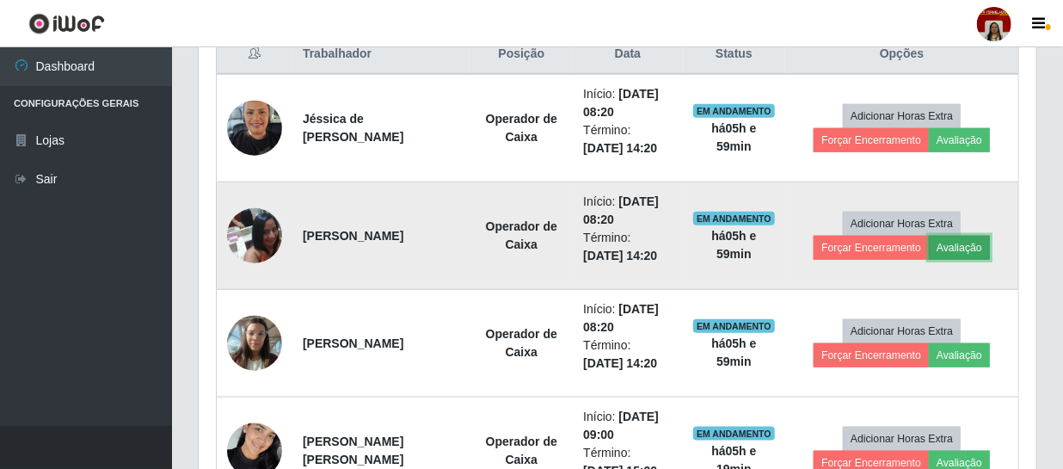
click at [959, 244] on button "Avaliação" at bounding box center [959, 248] width 61 height 24
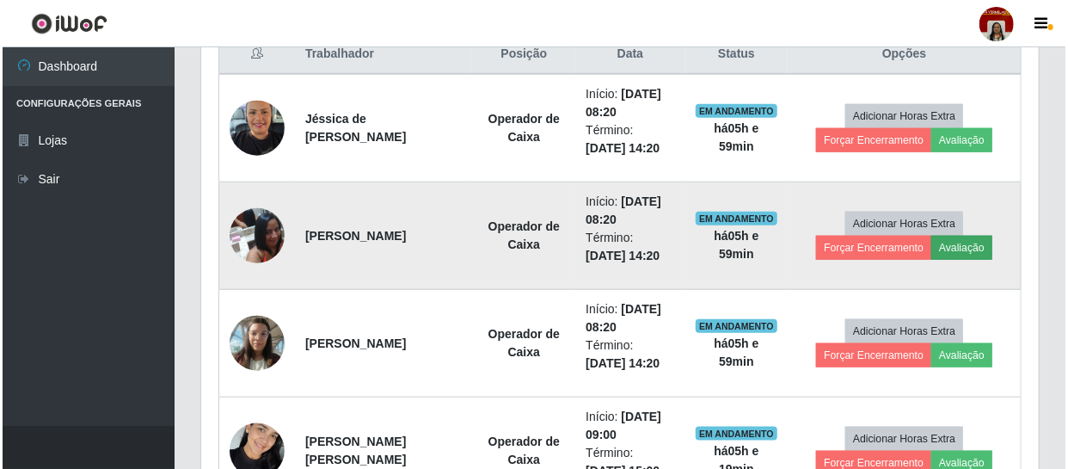
scroll to position [357, 830]
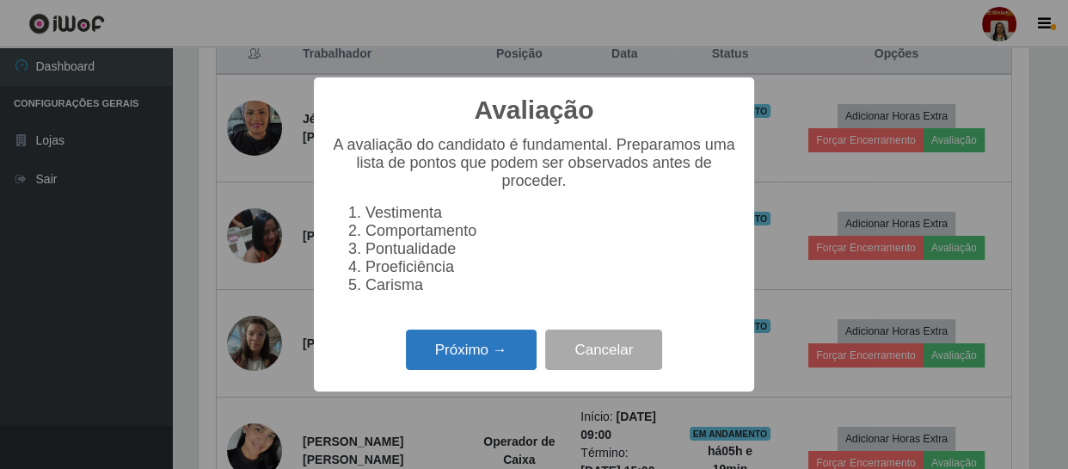
click at [518, 339] on button "Próximo →" at bounding box center [471, 349] width 131 height 40
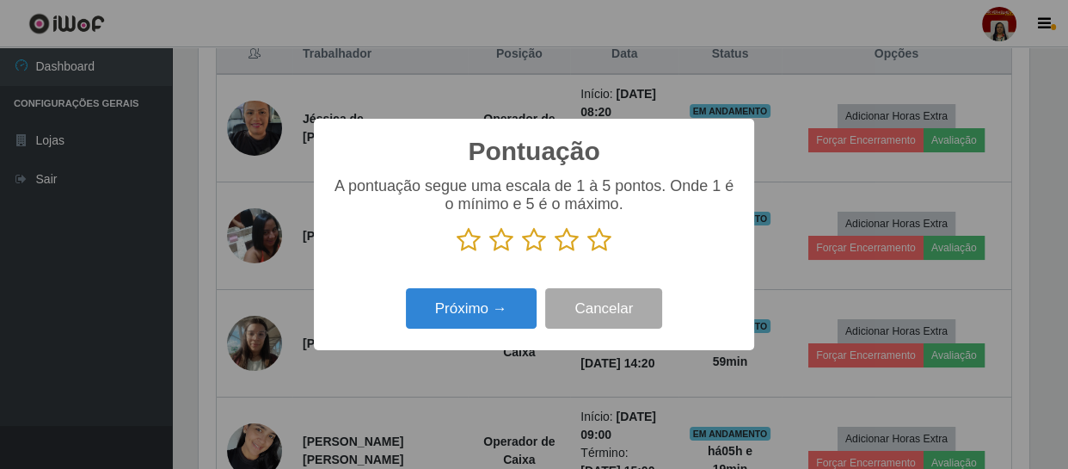
click at [600, 248] on icon at bounding box center [599, 240] width 24 height 26
click at [587, 253] on input "radio" at bounding box center [587, 253] width 0 height 0
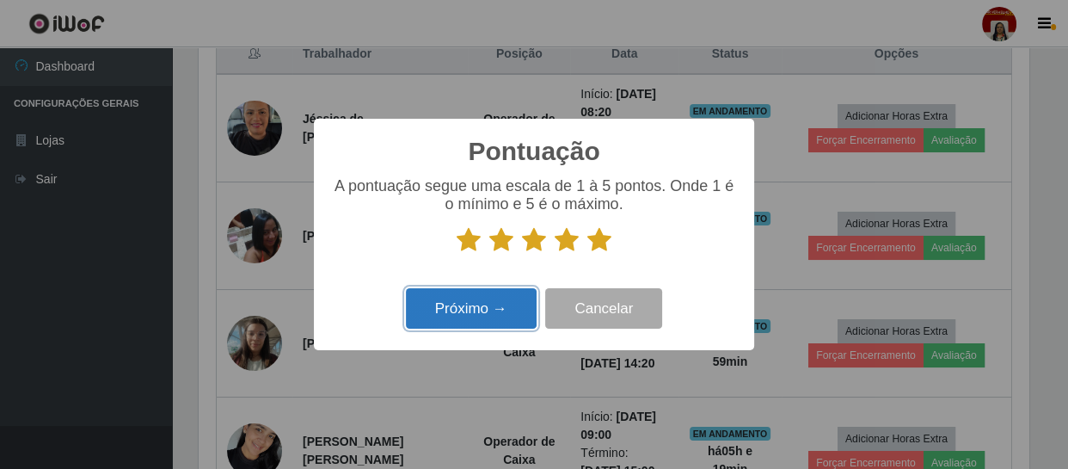
click at [507, 291] on button "Próximo →" at bounding box center [471, 308] width 131 height 40
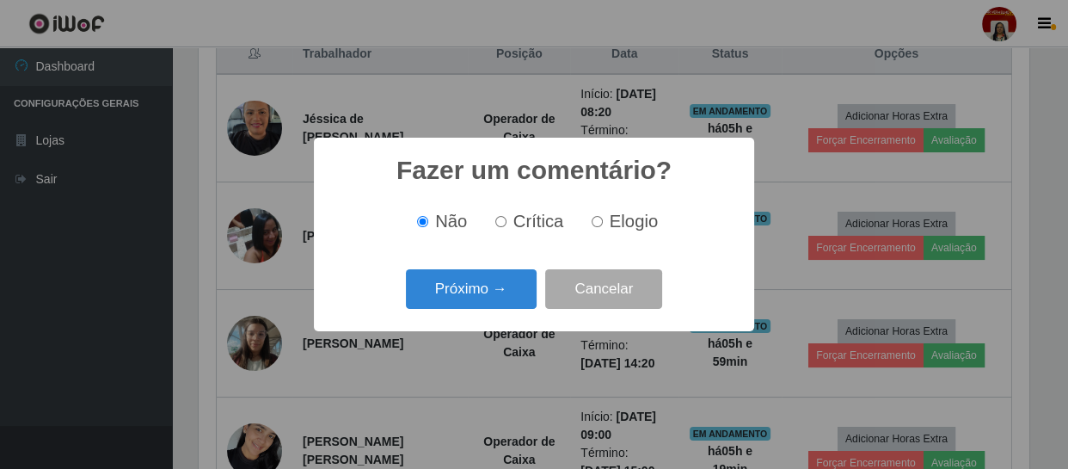
click at [507, 291] on button "Próximo →" at bounding box center [471, 289] width 131 height 40
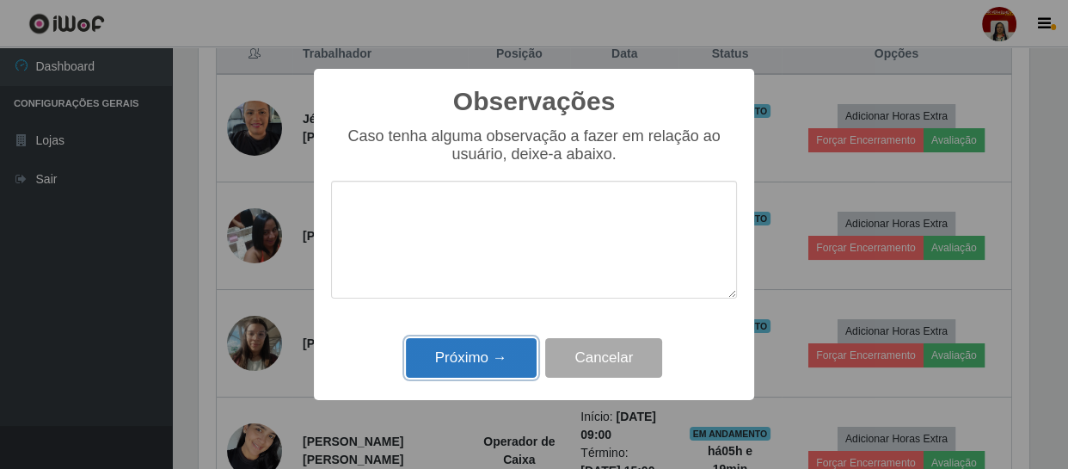
click at [460, 368] on button "Próximo →" at bounding box center [471, 358] width 131 height 40
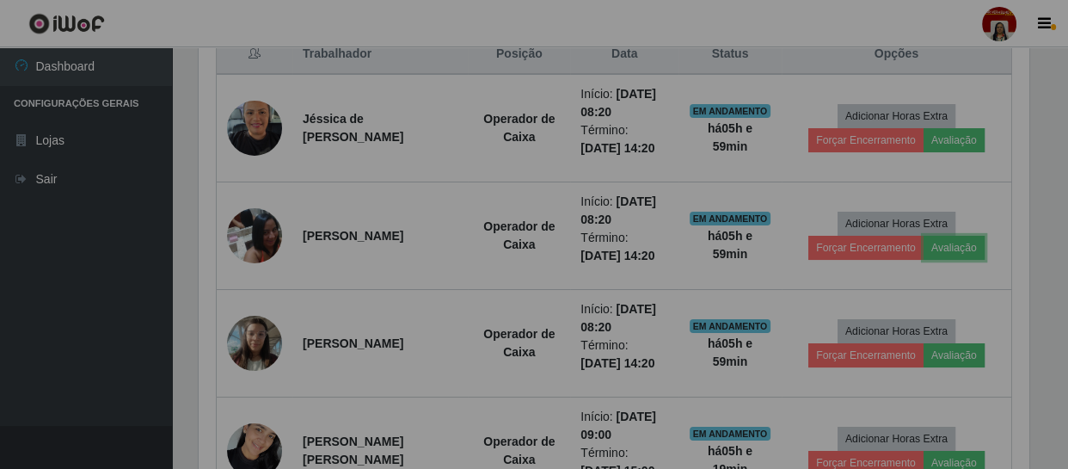
scroll to position [357, 837]
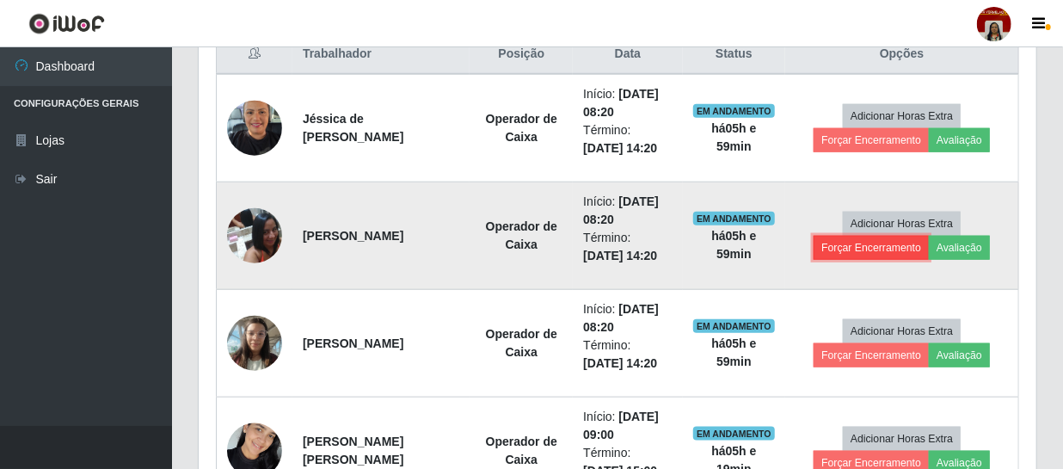
click at [850, 247] on button "Forçar Encerramento" at bounding box center [870, 248] width 115 height 24
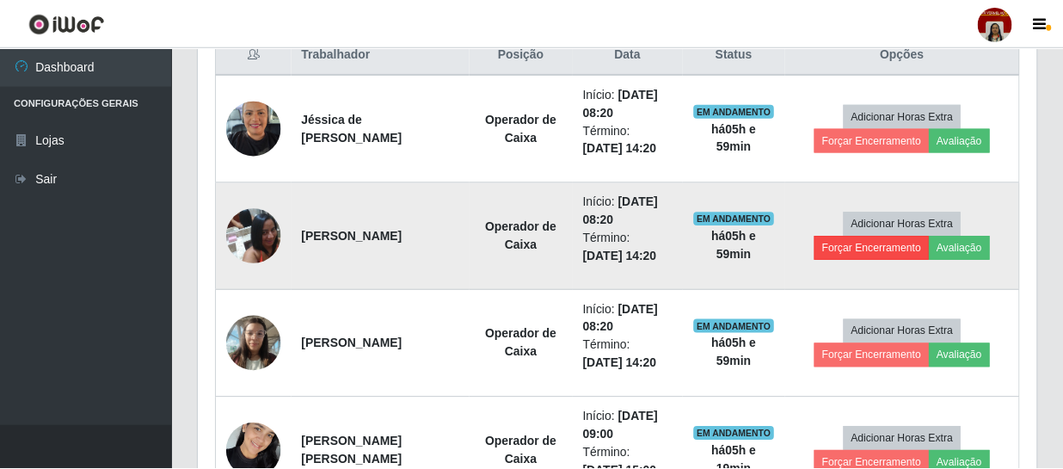
scroll to position [357, 830]
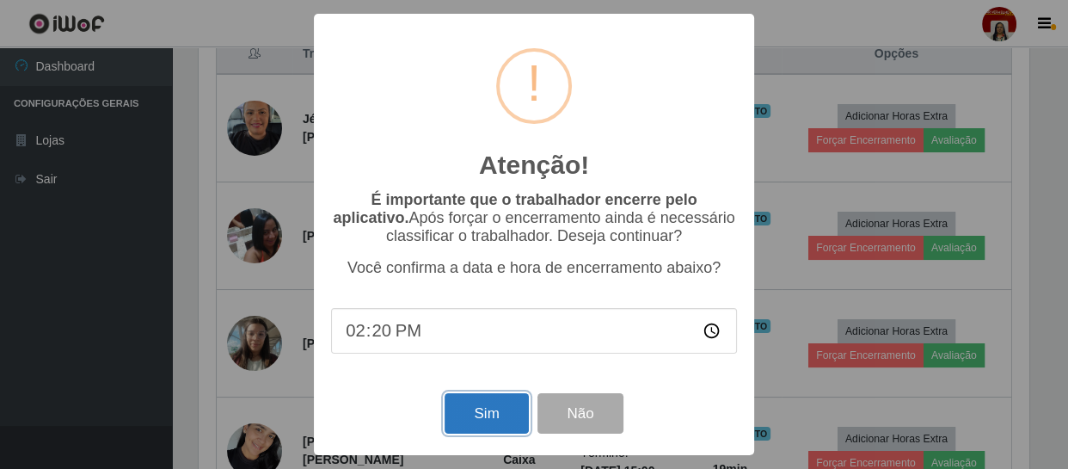
click at [495, 419] on button "Sim" at bounding box center [486, 413] width 83 height 40
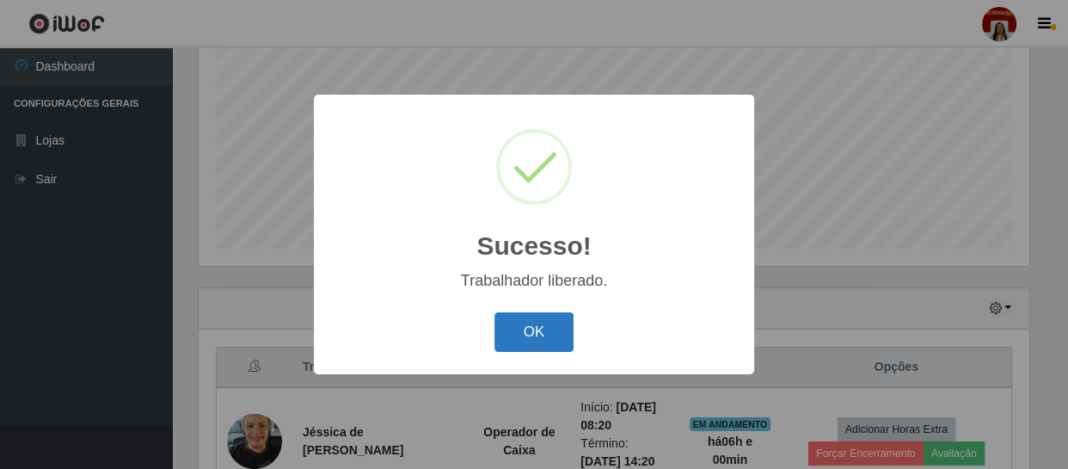
click at [523, 340] on button "OK" at bounding box center [534, 332] width 80 height 40
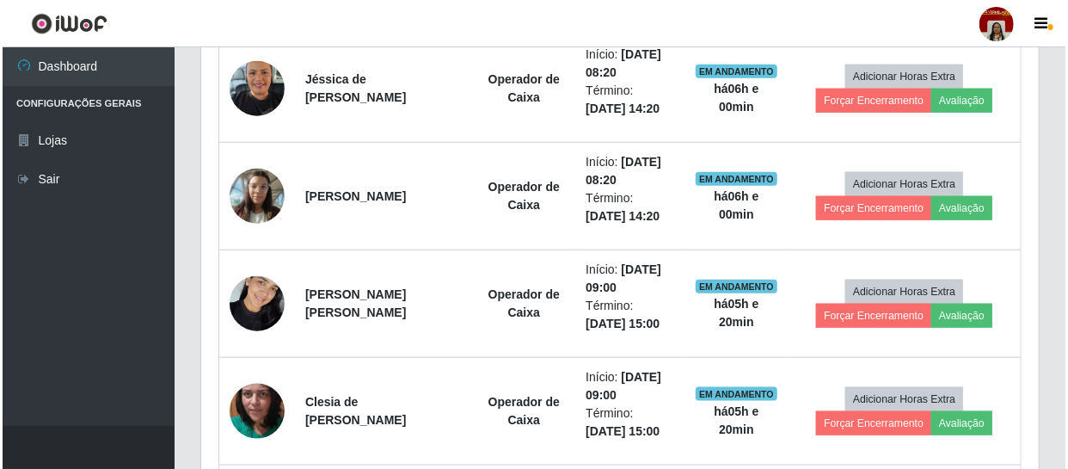
scroll to position [757, 0]
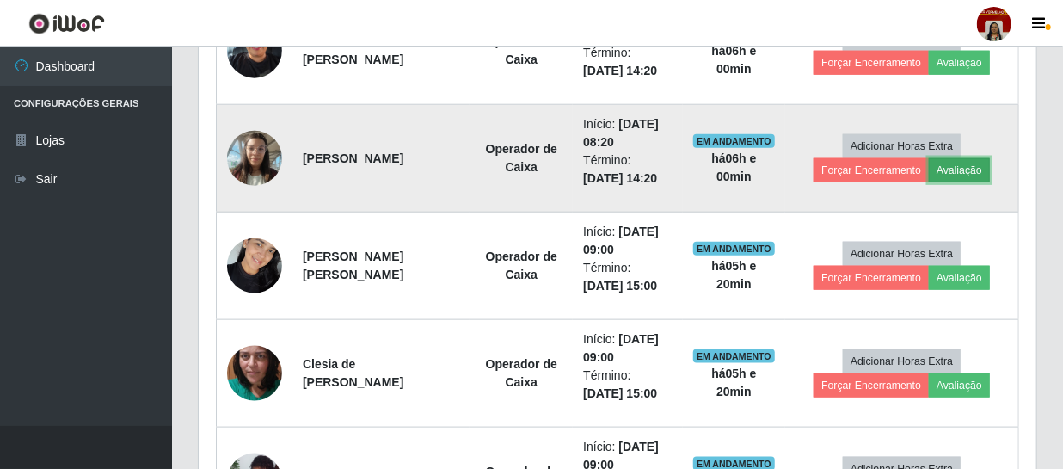
click at [977, 163] on button "Avaliação" at bounding box center [959, 170] width 61 height 24
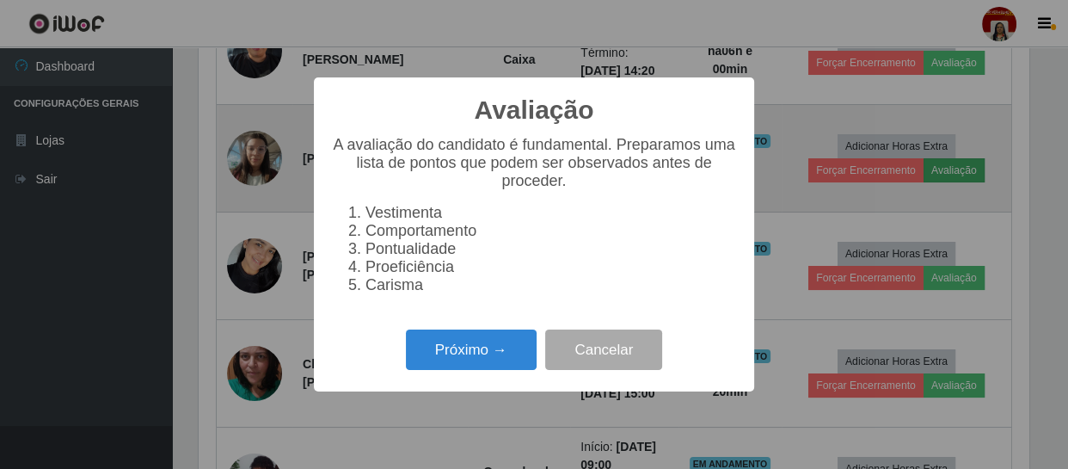
scroll to position [357, 830]
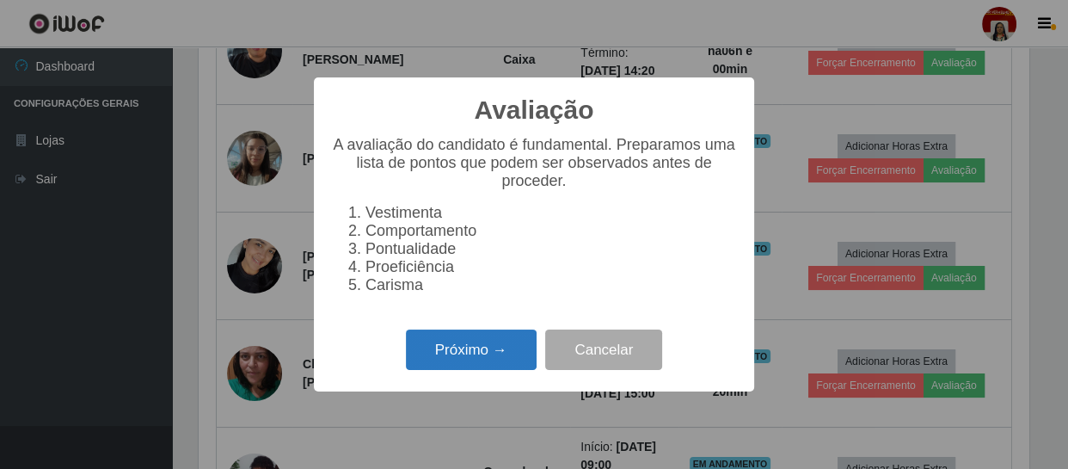
click at [502, 345] on button "Próximo →" at bounding box center [471, 349] width 131 height 40
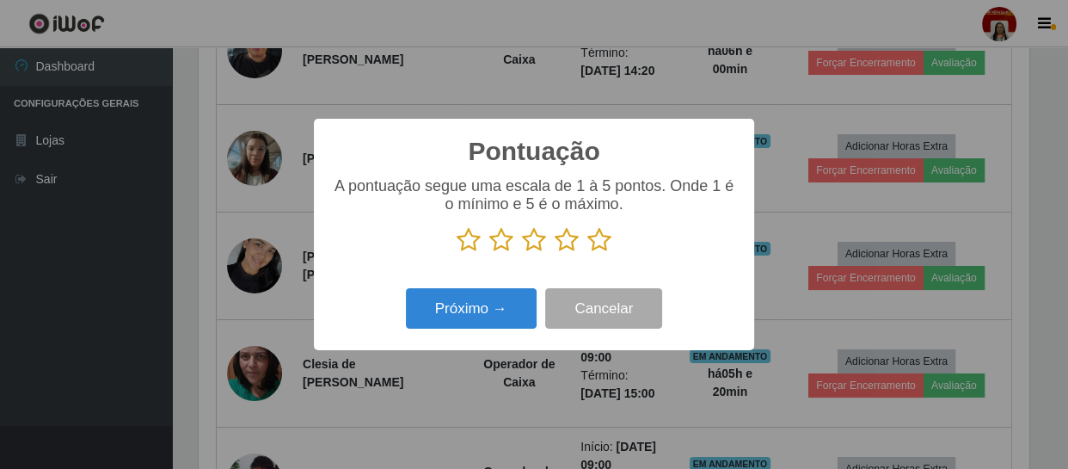
click at [589, 241] on icon at bounding box center [599, 240] width 24 height 26
click at [587, 253] on input "radio" at bounding box center [587, 253] width 0 height 0
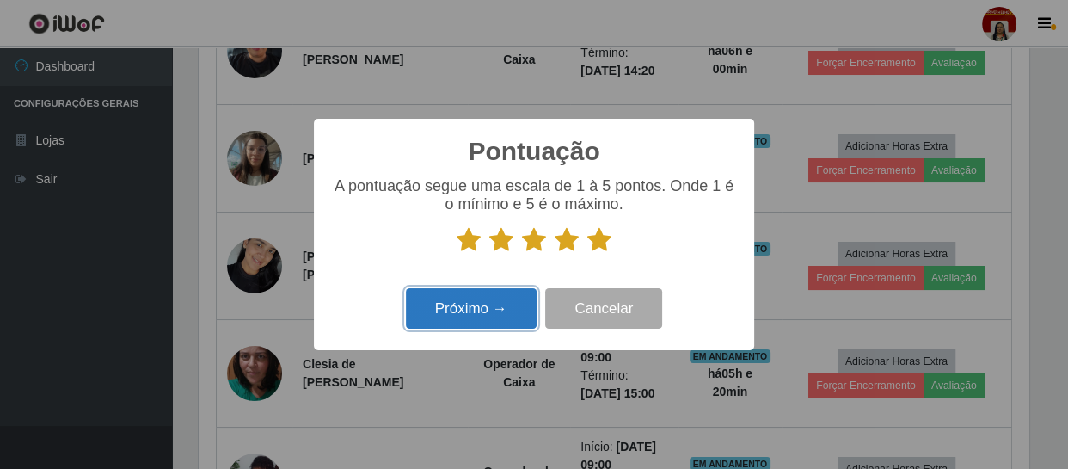
click at [486, 322] on button "Próximo →" at bounding box center [471, 308] width 131 height 40
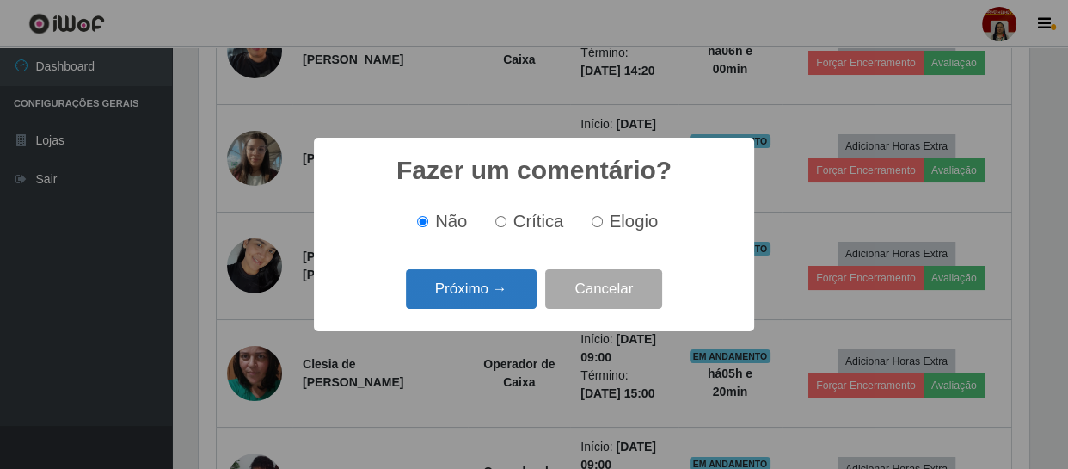
click at [512, 292] on button "Próximo →" at bounding box center [471, 289] width 131 height 40
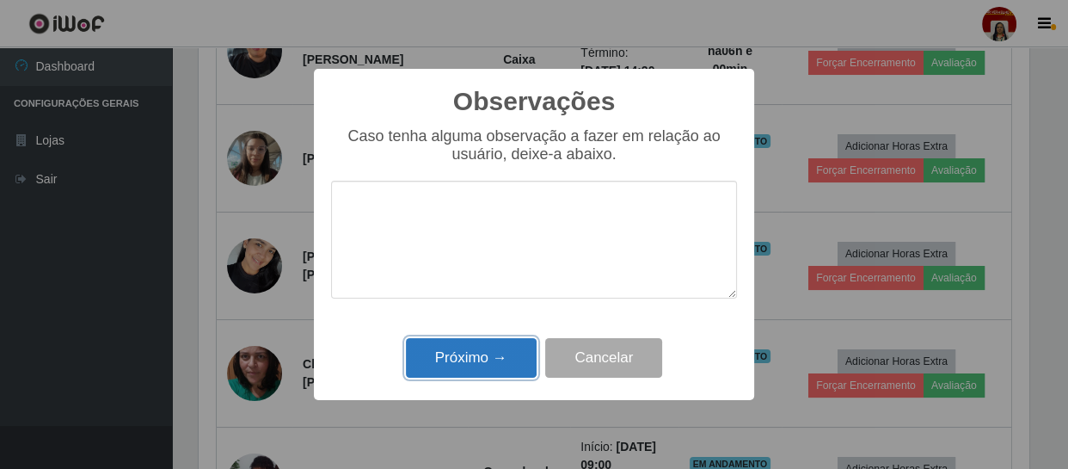
click at [515, 347] on button "Próximo →" at bounding box center [471, 358] width 131 height 40
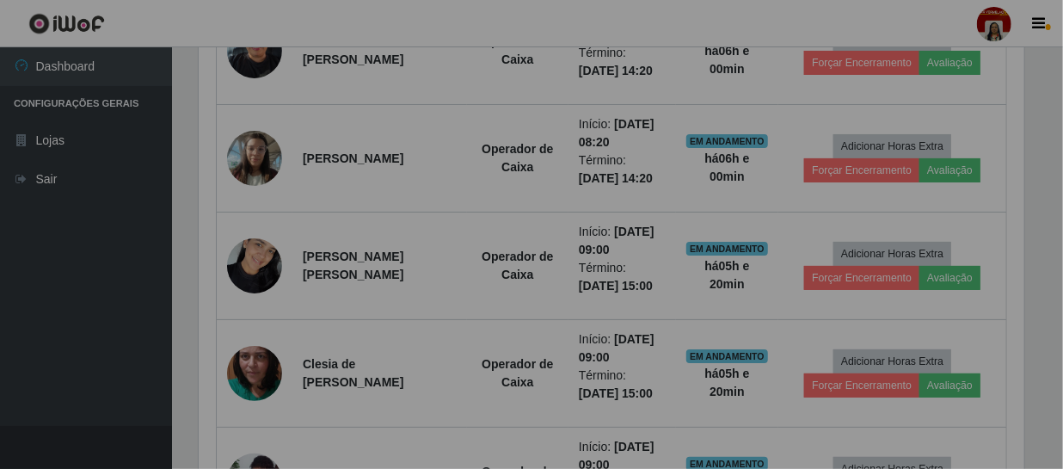
scroll to position [357, 837]
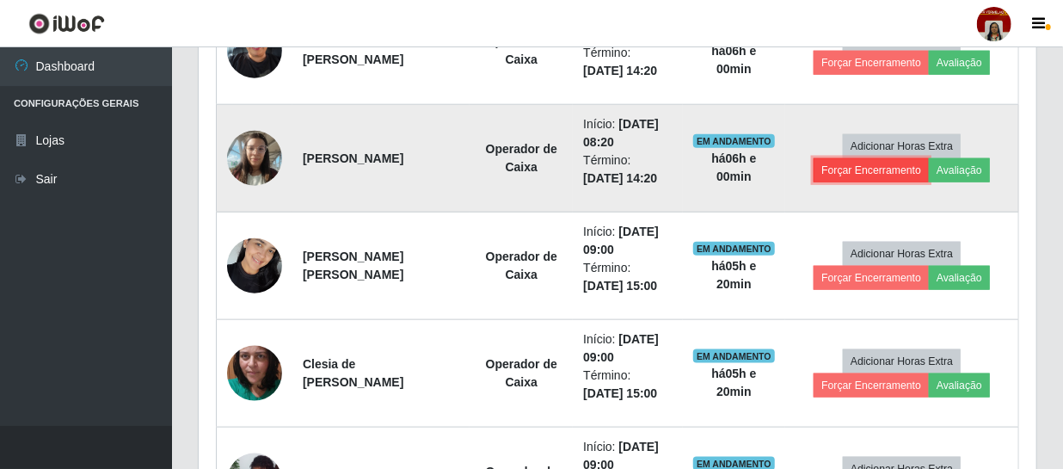
click at [902, 172] on button "Forçar Encerramento" at bounding box center [870, 170] width 115 height 24
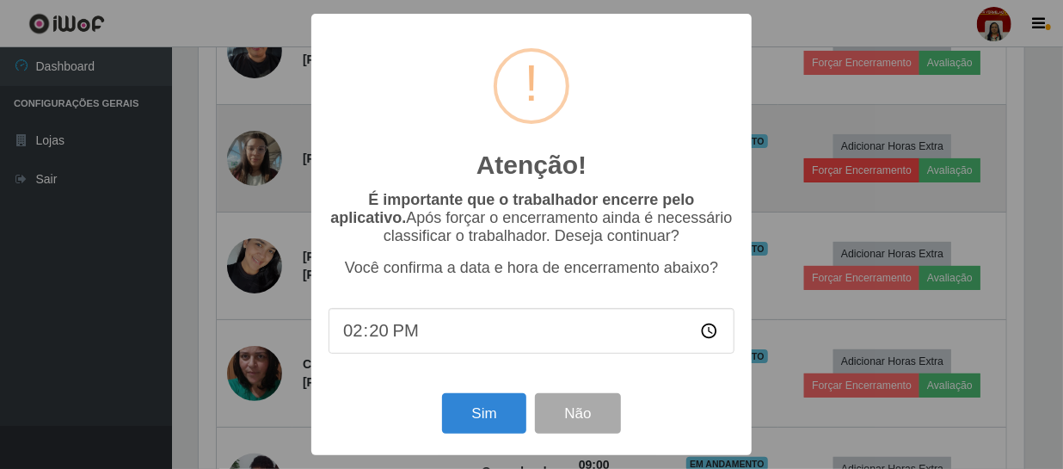
scroll to position [357, 830]
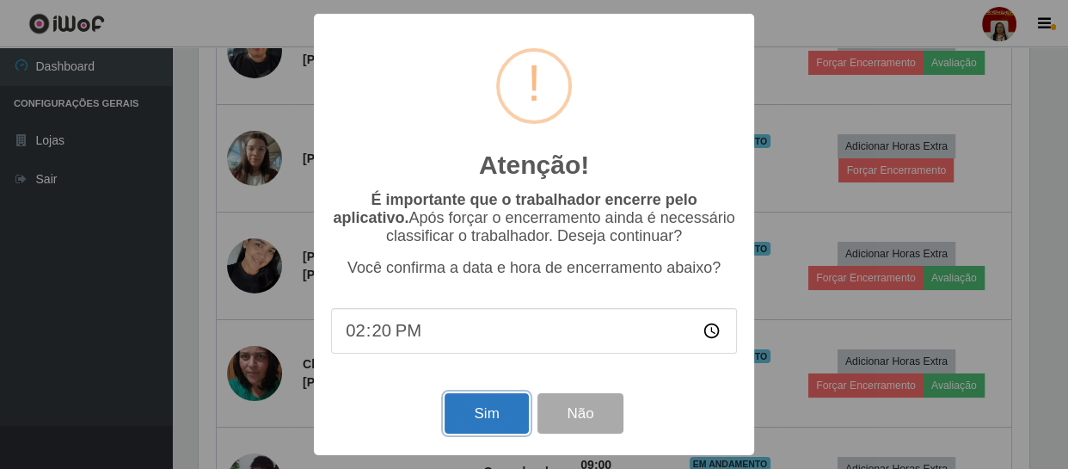
click at [509, 410] on button "Sim" at bounding box center [486, 413] width 83 height 40
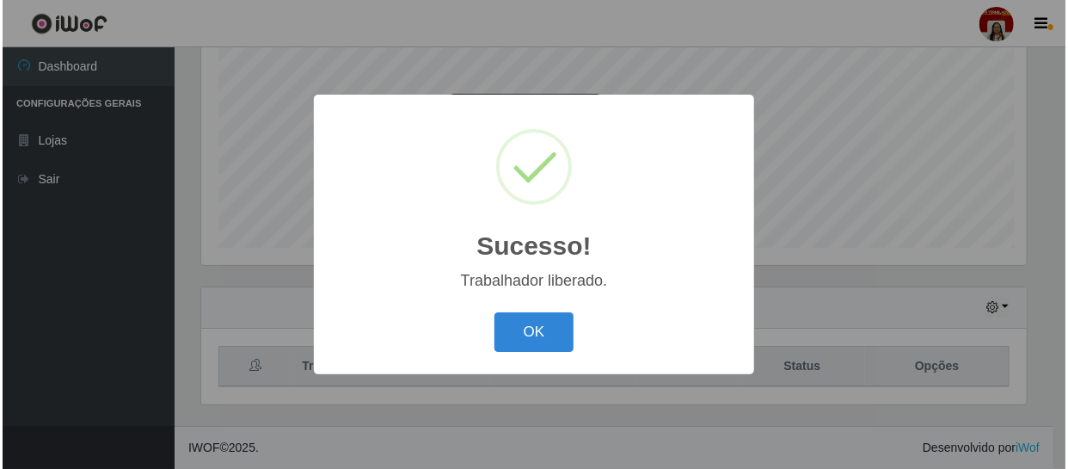
scroll to position [859479, 859004]
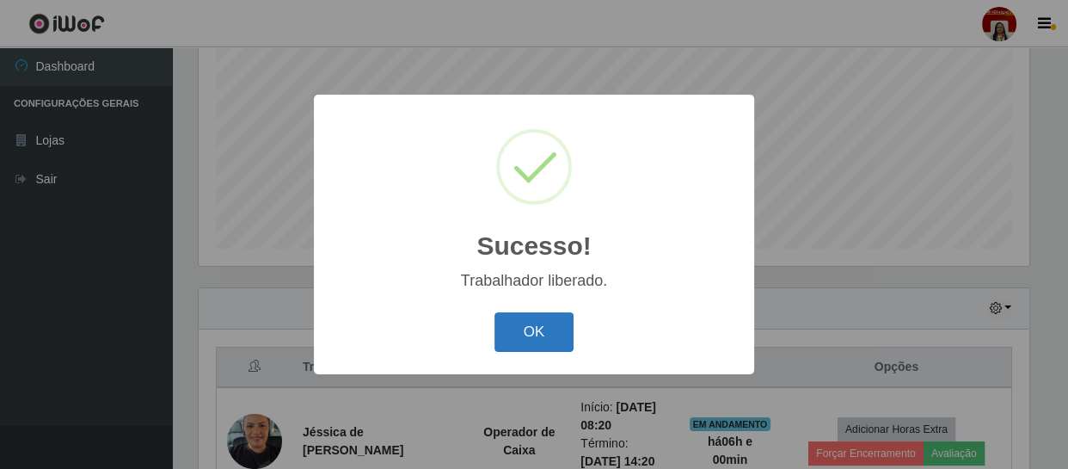
click at [553, 329] on button "OK" at bounding box center [534, 332] width 80 height 40
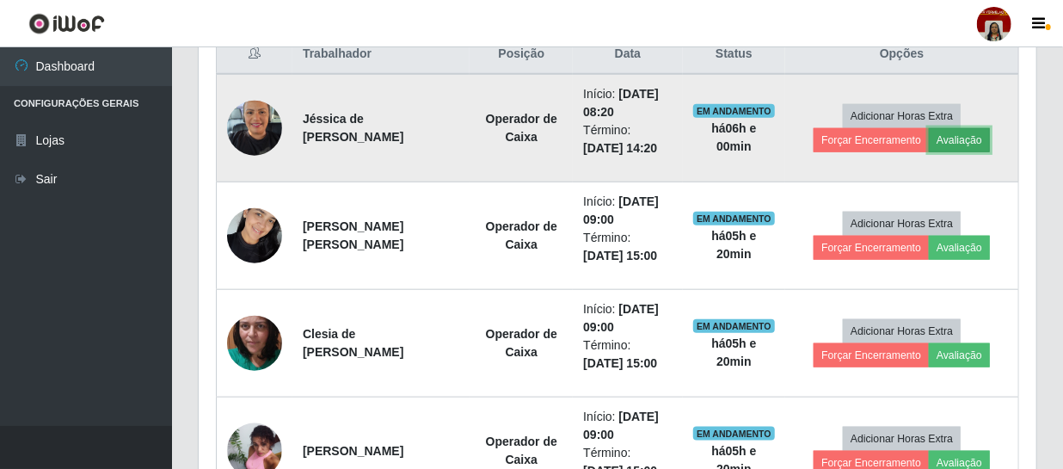
click at [965, 143] on button "Avaliação" at bounding box center [959, 140] width 61 height 24
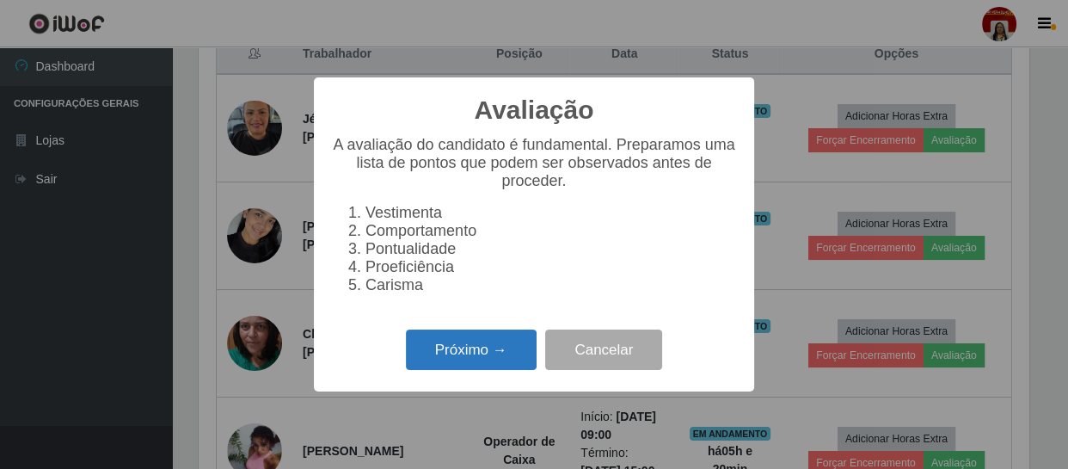
click at [502, 353] on button "Próximo →" at bounding box center [471, 349] width 131 height 40
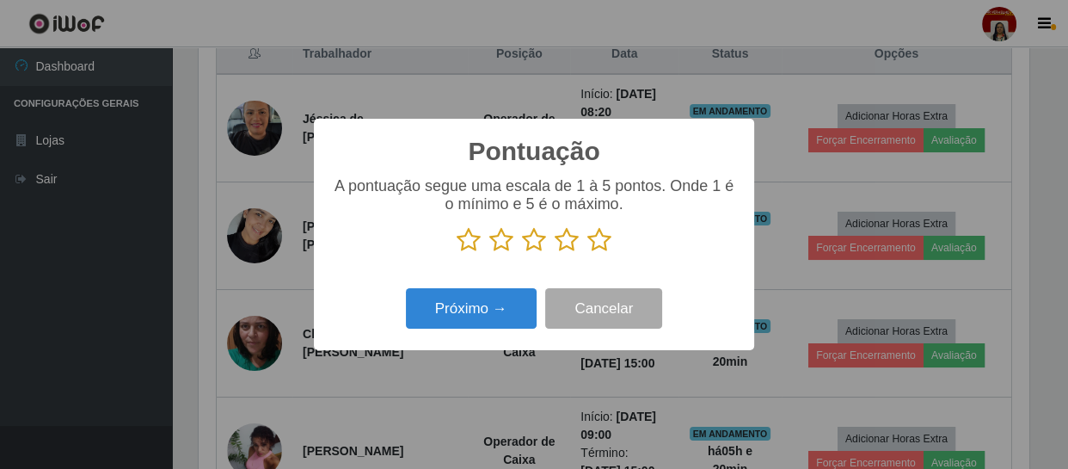
click at [601, 242] on icon at bounding box center [599, 240] width 24 height 26
click at [587, 253] on input "radio" at bounding box center [587, 253] width 0 height 0
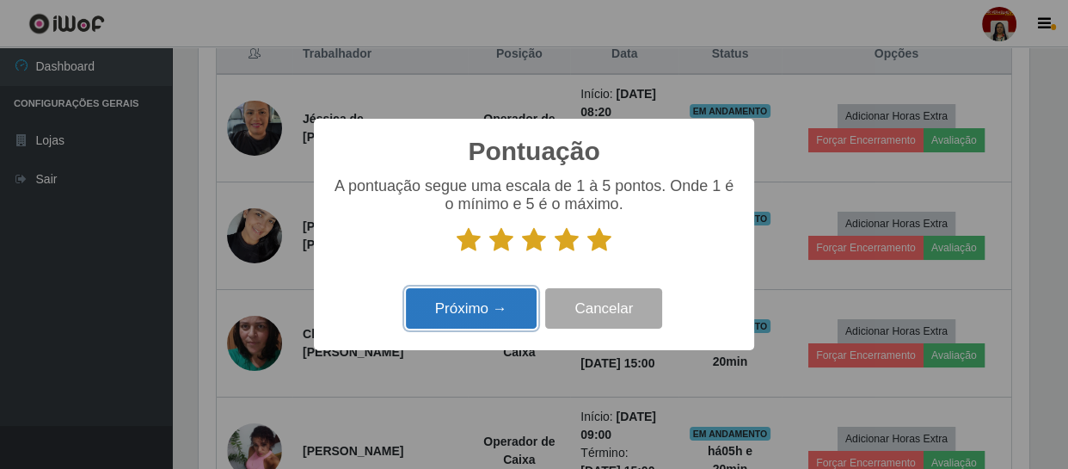
click at [448, 302] on button "Próximo →" at bounding box center [471, 308] width 131 height 40
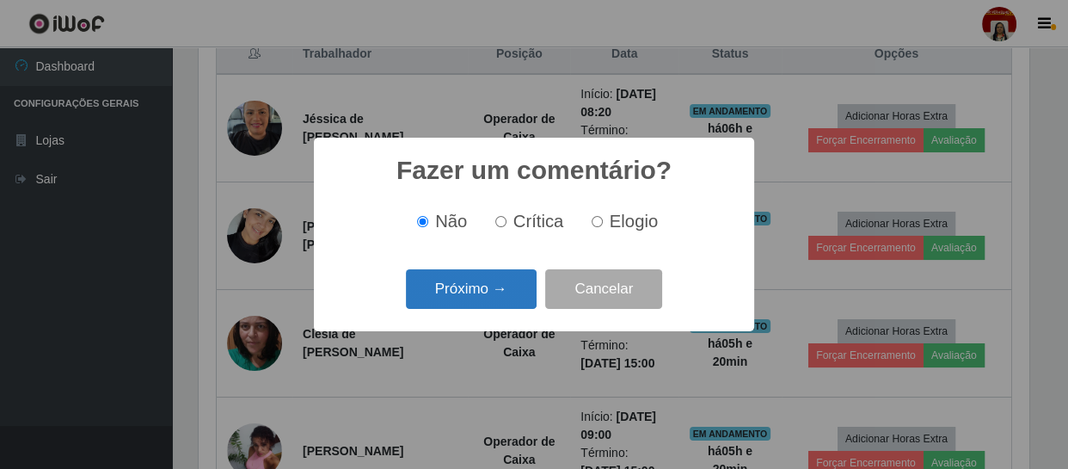
click at [457, 289] on button "Próximo →" at bounding box center [471, 289] width 131 height 40
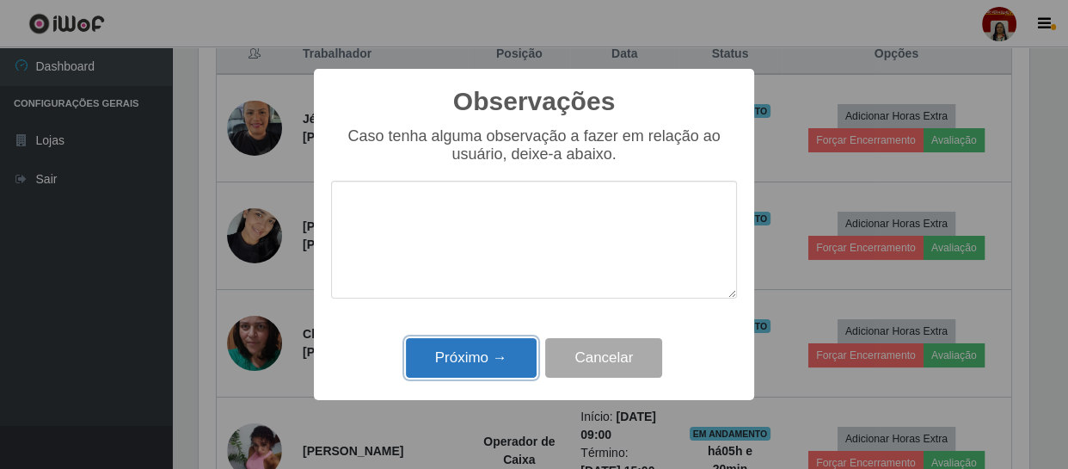
click at [516, 365] on button "Próximo →" at bounding box center [471, 358] width 131 height 40
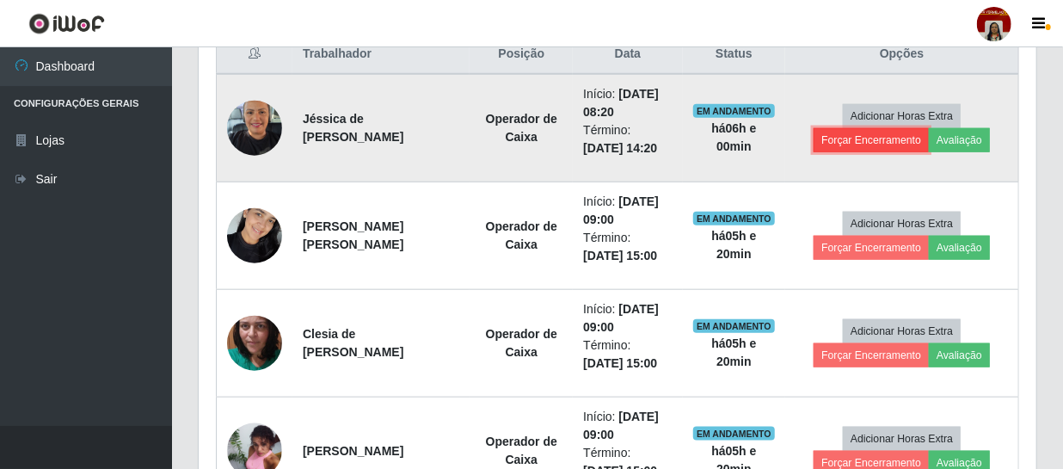
click at [859, 135] on button "Forçar Encerramento" at bounding box center [870, 140] width 115 height 24
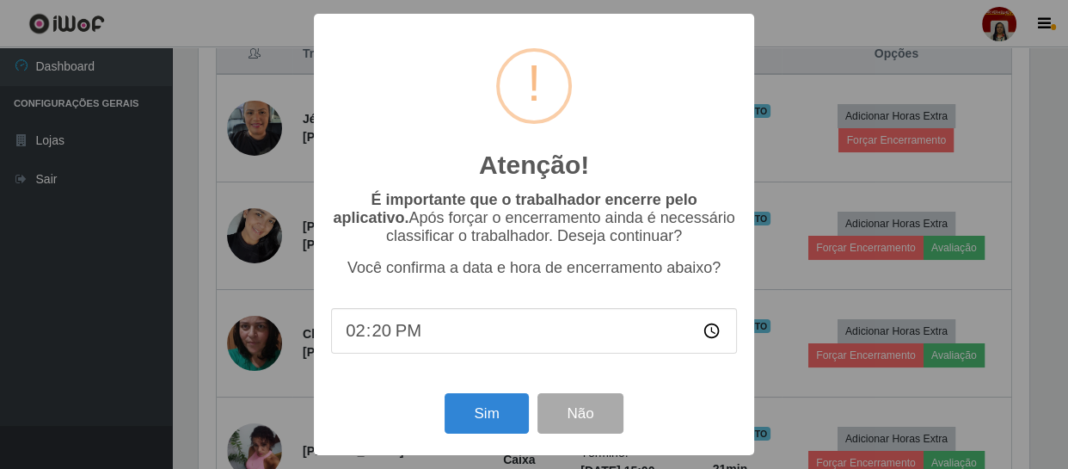
click at [892, 169] on div "Atenção! × É importante que o trabalhador encerre pelo aplicativo. Após forçar …" at bounding box center [534, 234] width 1068 height 469
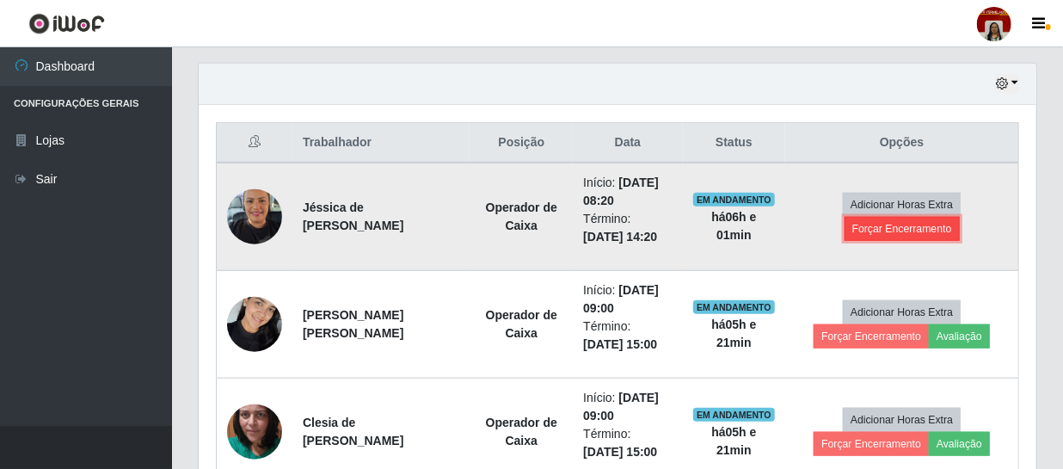
scroll to position [669, 0]
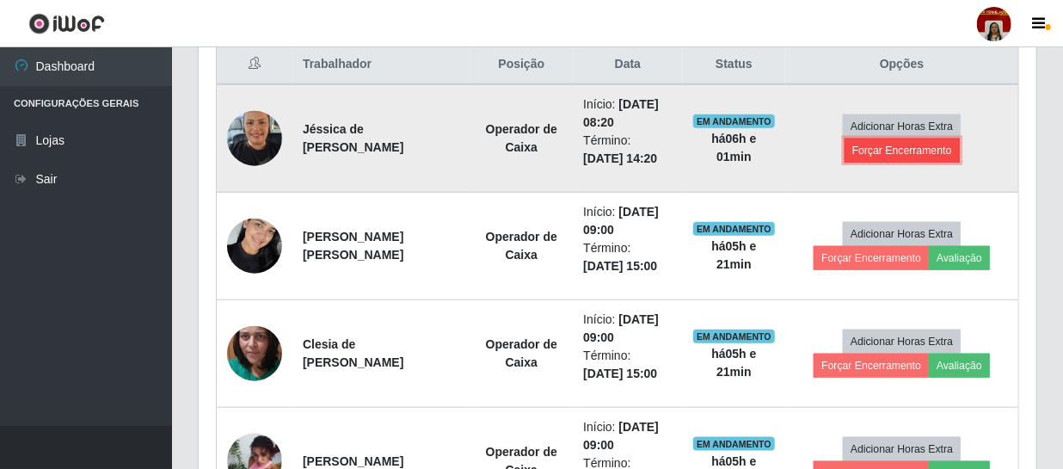
click at [924, 149] on button "Forçar Encerramento" at bounding box center [901, 150] width 115 height 24
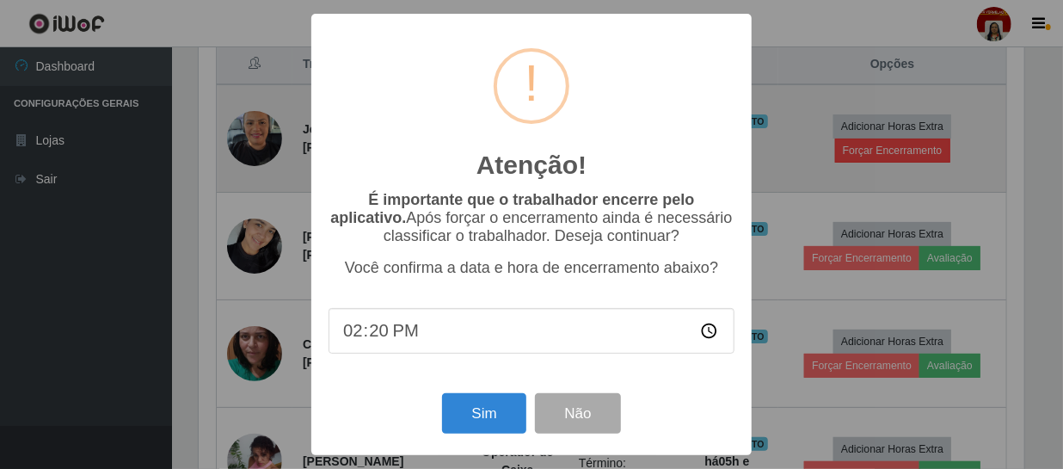
scroll to position [357, 830]
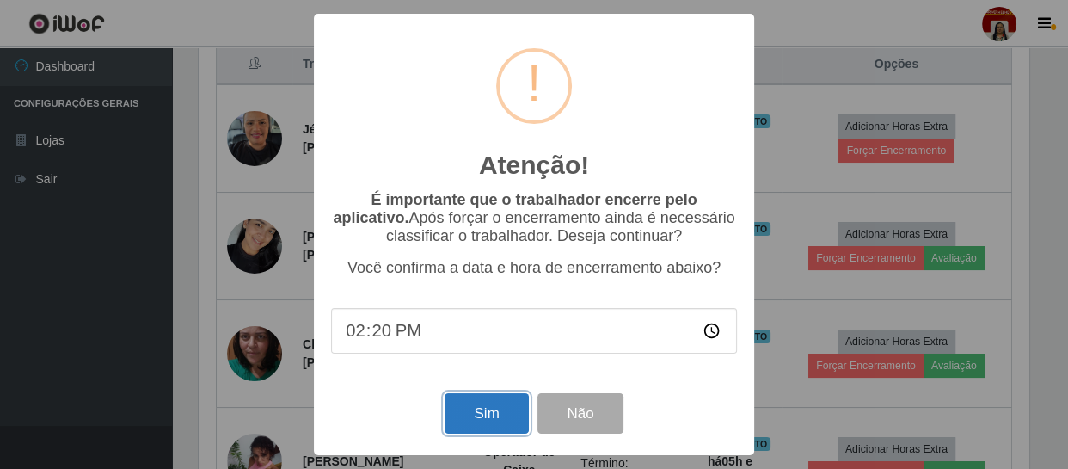
click at [495, 412] on button "Sim" at bounding box center [486, 413] width 83 height 40
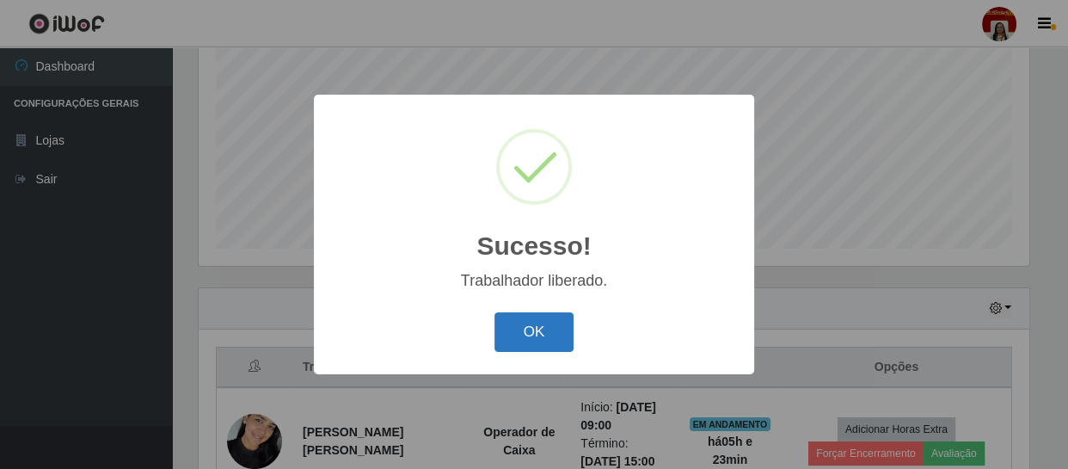
click at [562, 337] on button "OK" at bounding box center [534, 332] width 80 height 40
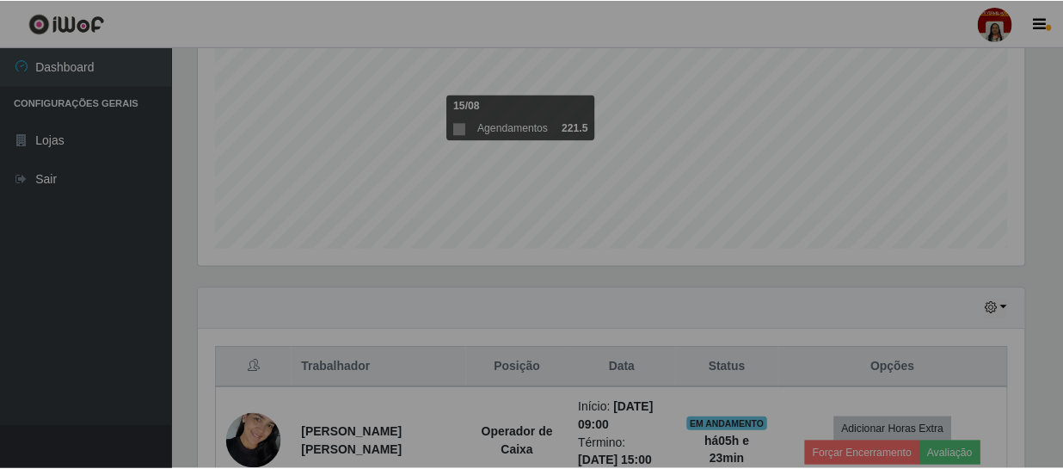
scroll to position [357, 837]
